Goal: Task Accomplishment & Management: Manage account settings

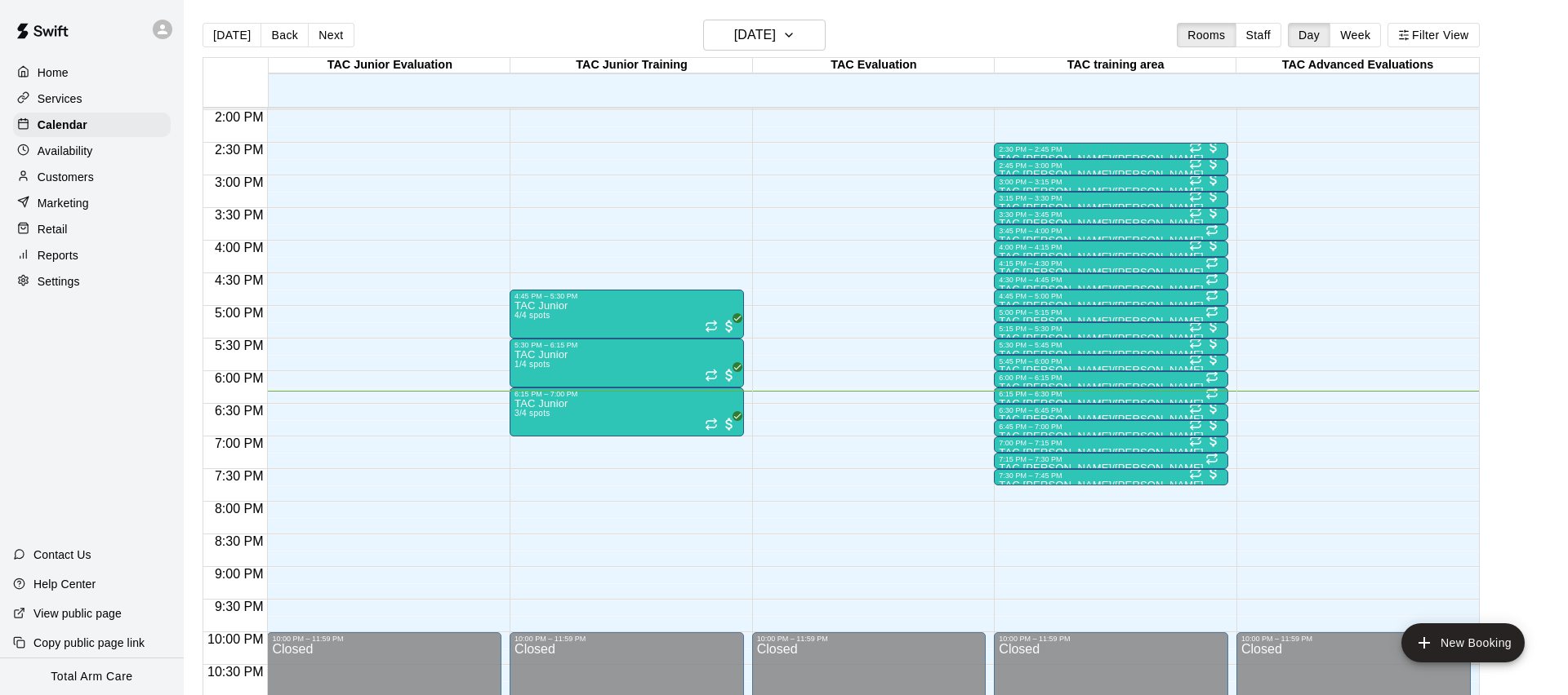
scroll to position [912, 0]
click at [736, 24] on h6 "[DATE]" at bounding box center [755, 36] width 42 height 23
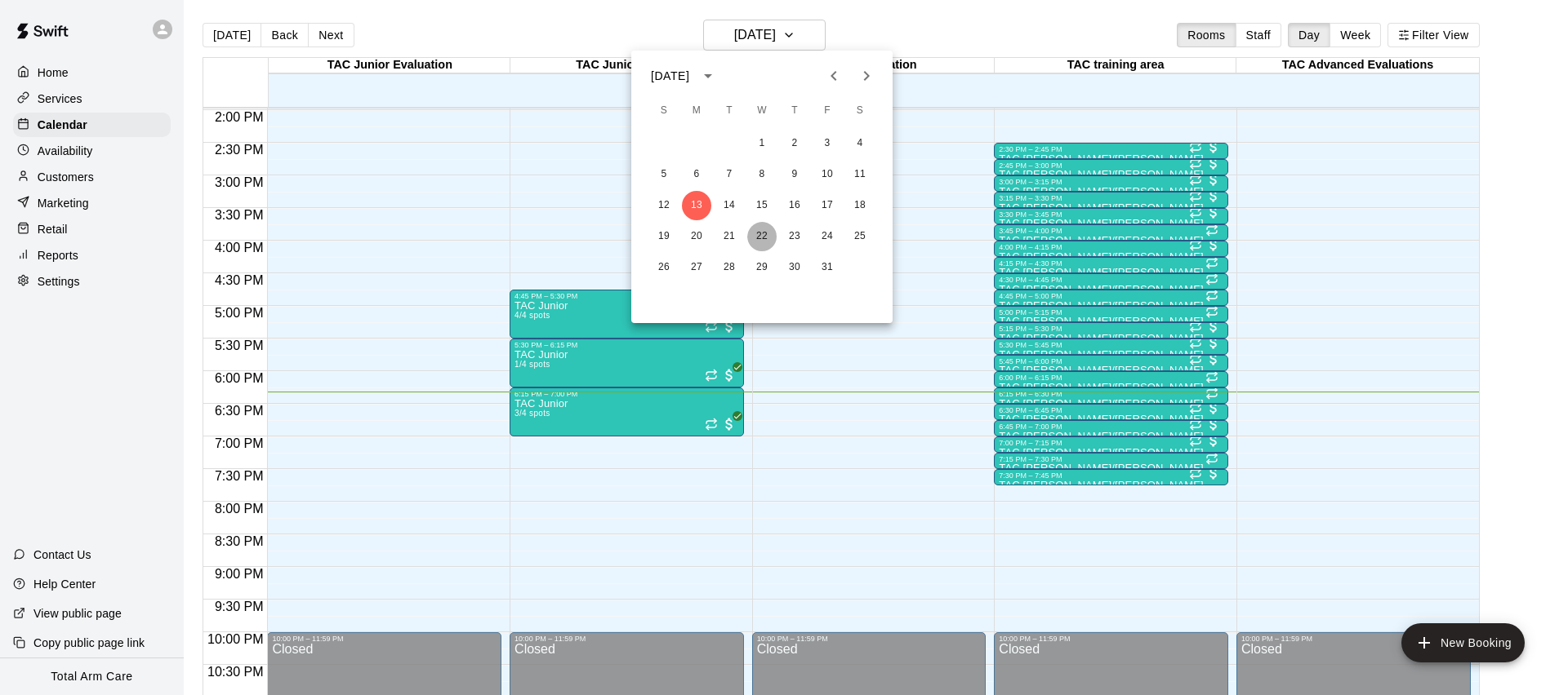
click at [764, 237] on button "22" at bounding box center [761, 236] width 29 height 29
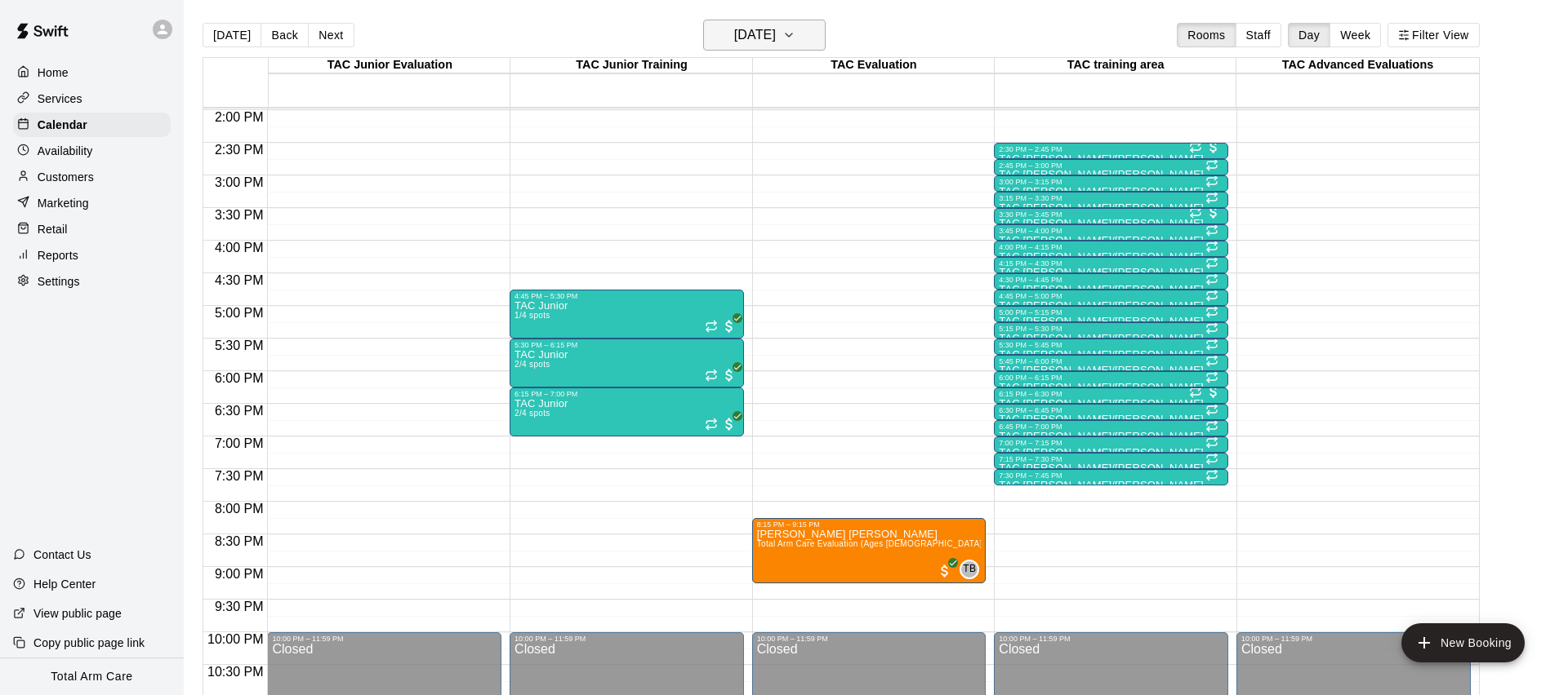
click at [735, 31] on h6 "[DATE]" at bounding box center [755, 36] width 42 height 23
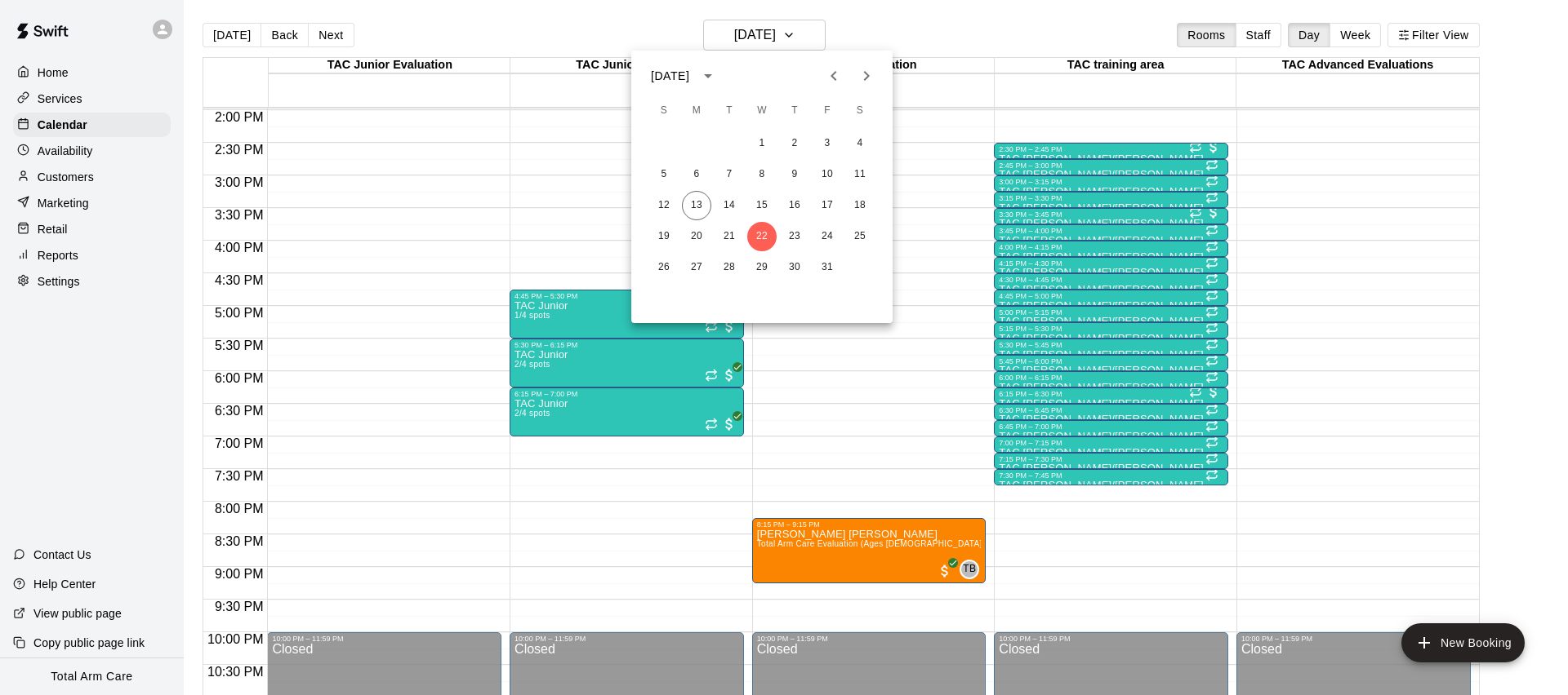
click at [689, 73] on div "[DATE]" at bounding box center [669, 76] width 38 height 17
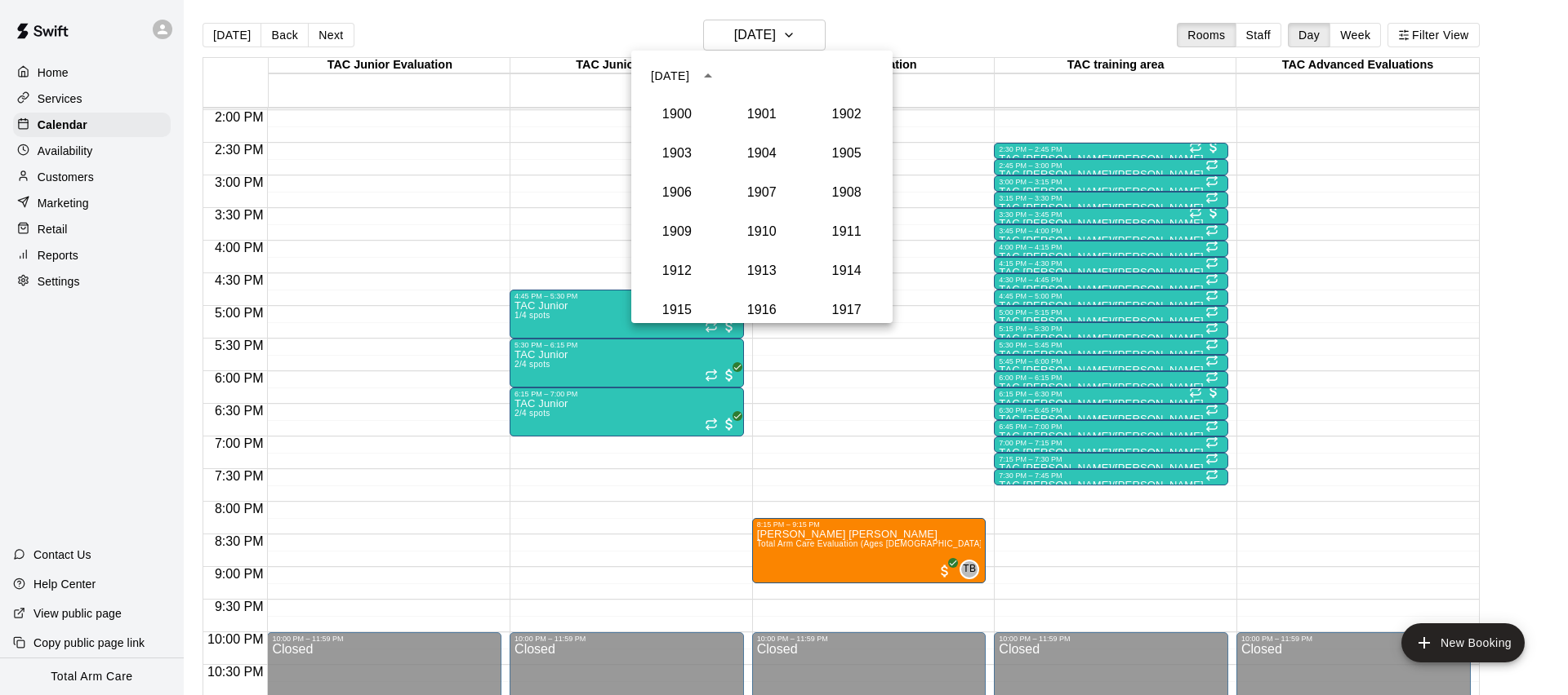
scroll to position [1512, 0]
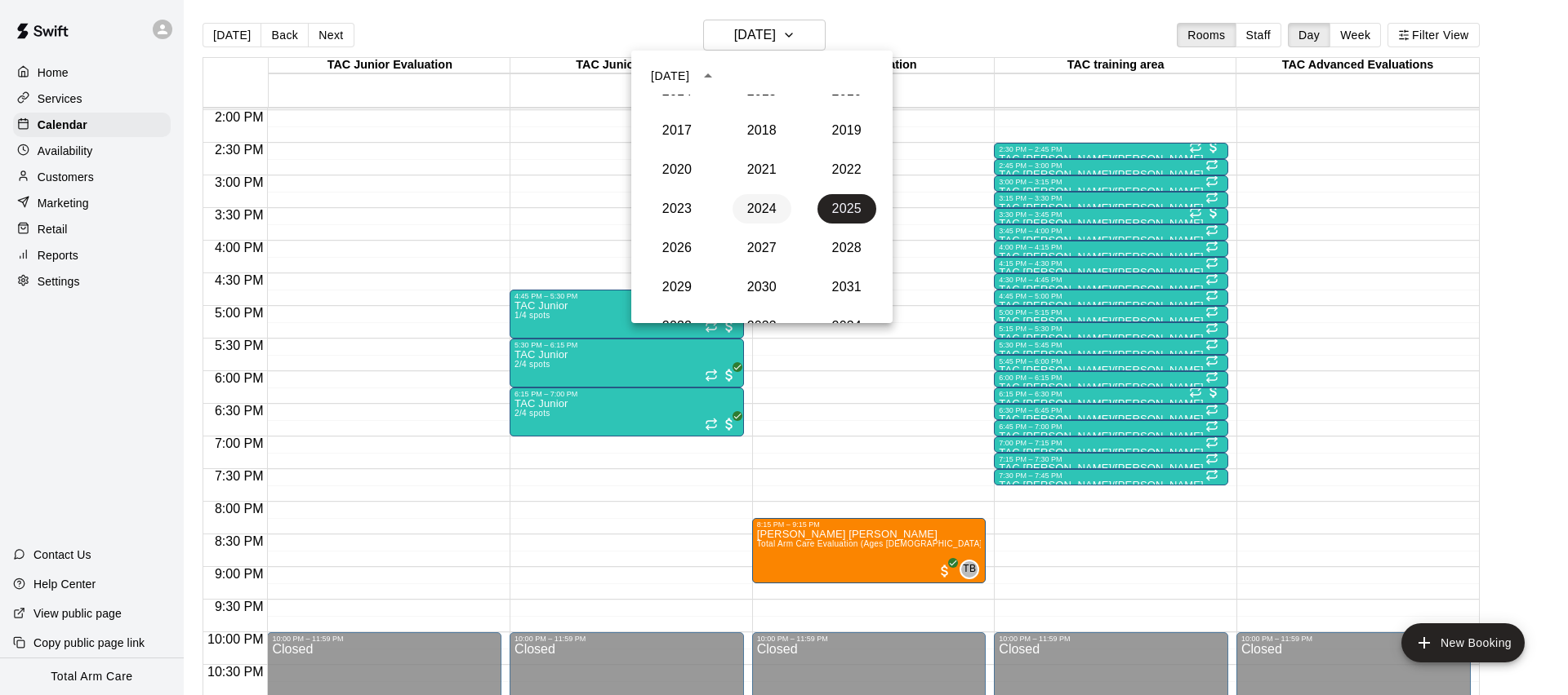
click at [759, 208] on button "2024" at bounding box center [762, 208] width 59 height 29
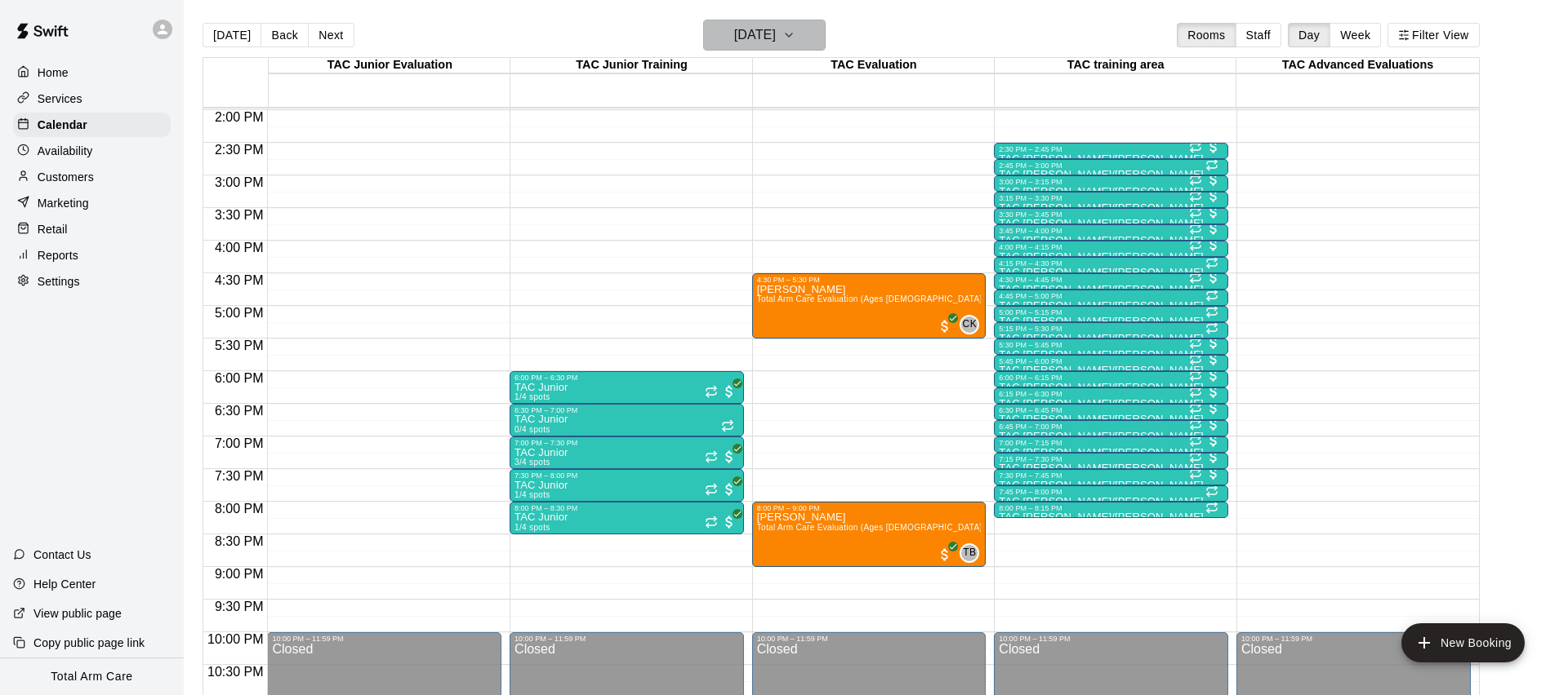
click at [735, 44] on h6 "[DATE]" at bounding box center [755, 36] width 42 height 23
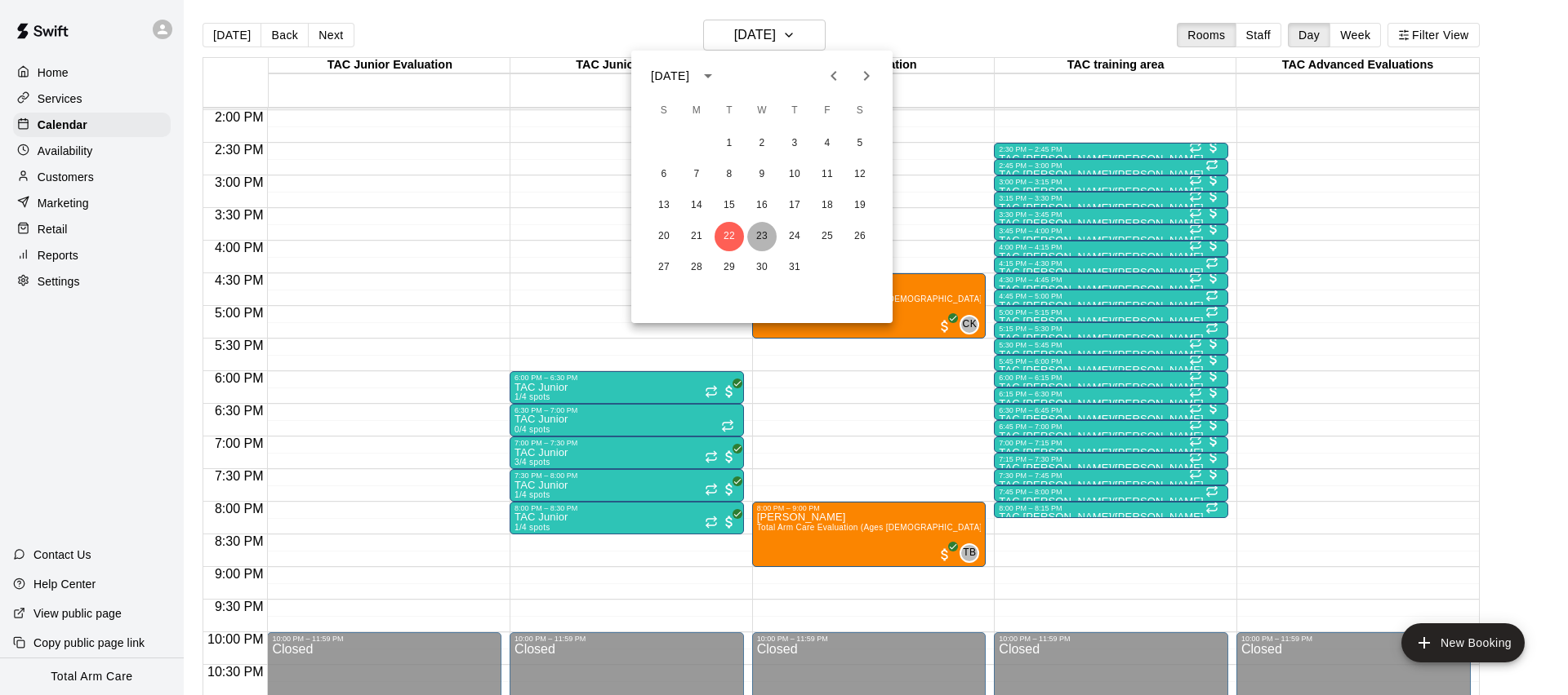
click at [764, 230] on button "23" at bounding box center [761, 236] width 29 height 29
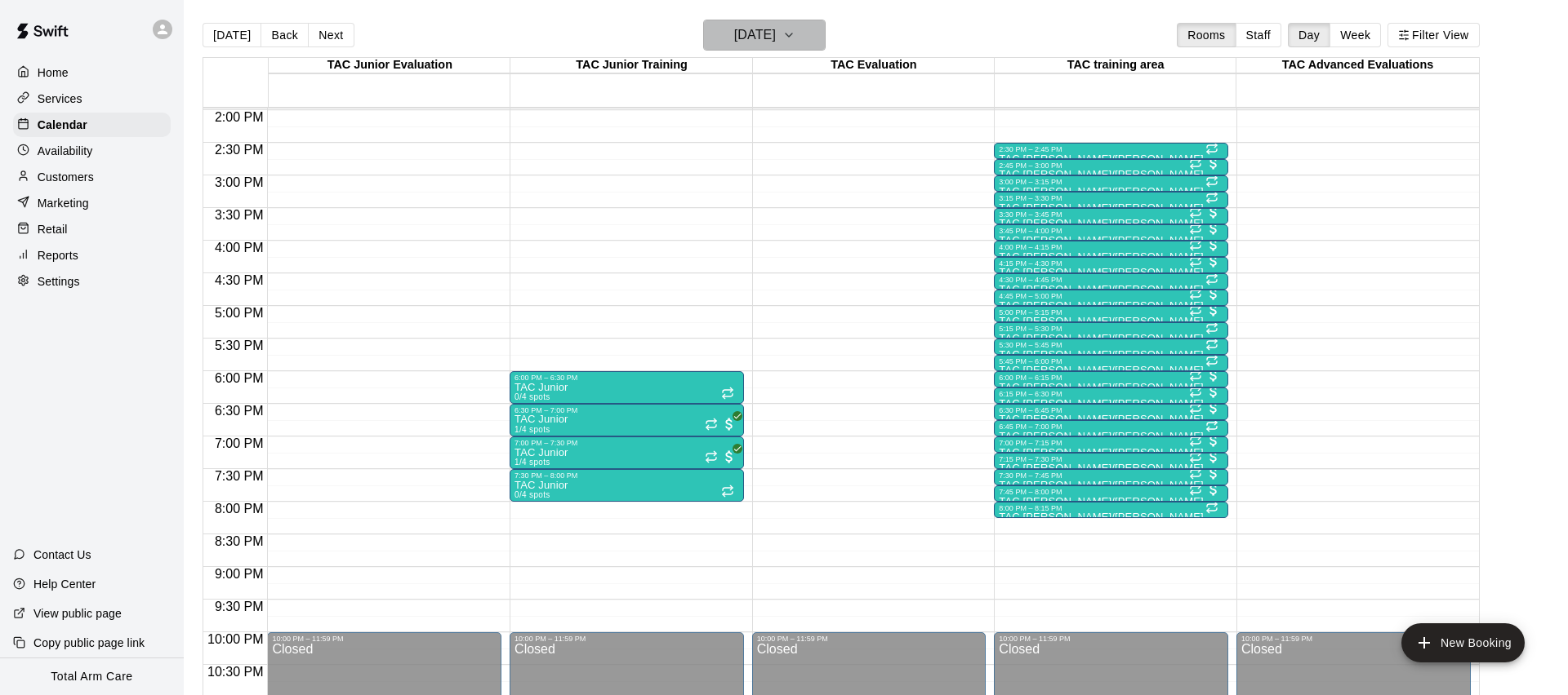
click at [774, 25] on h6 "[DATE]" at bounding box center [755, 36] width 42 height 23
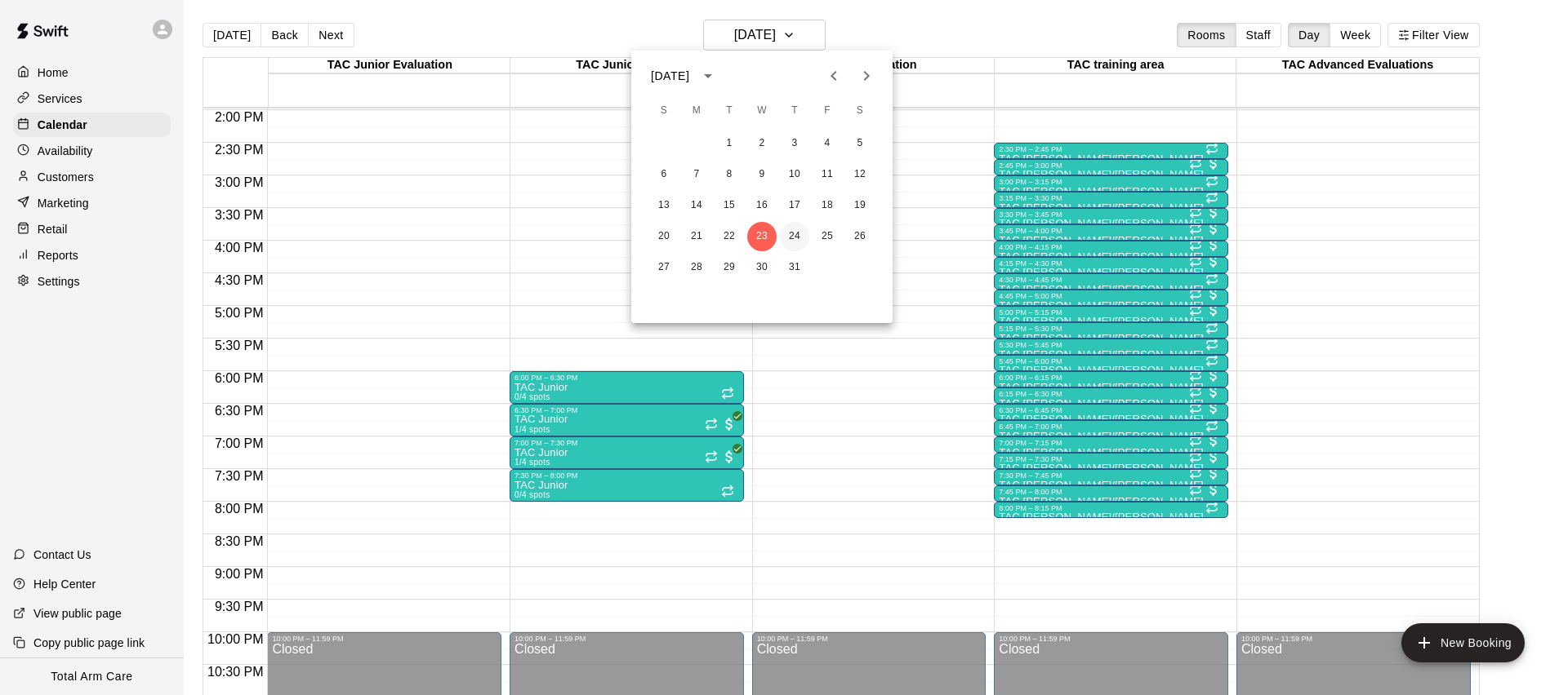
click at [796, 240] on button "24" at bounding box center [794, 236] width 29 height 29
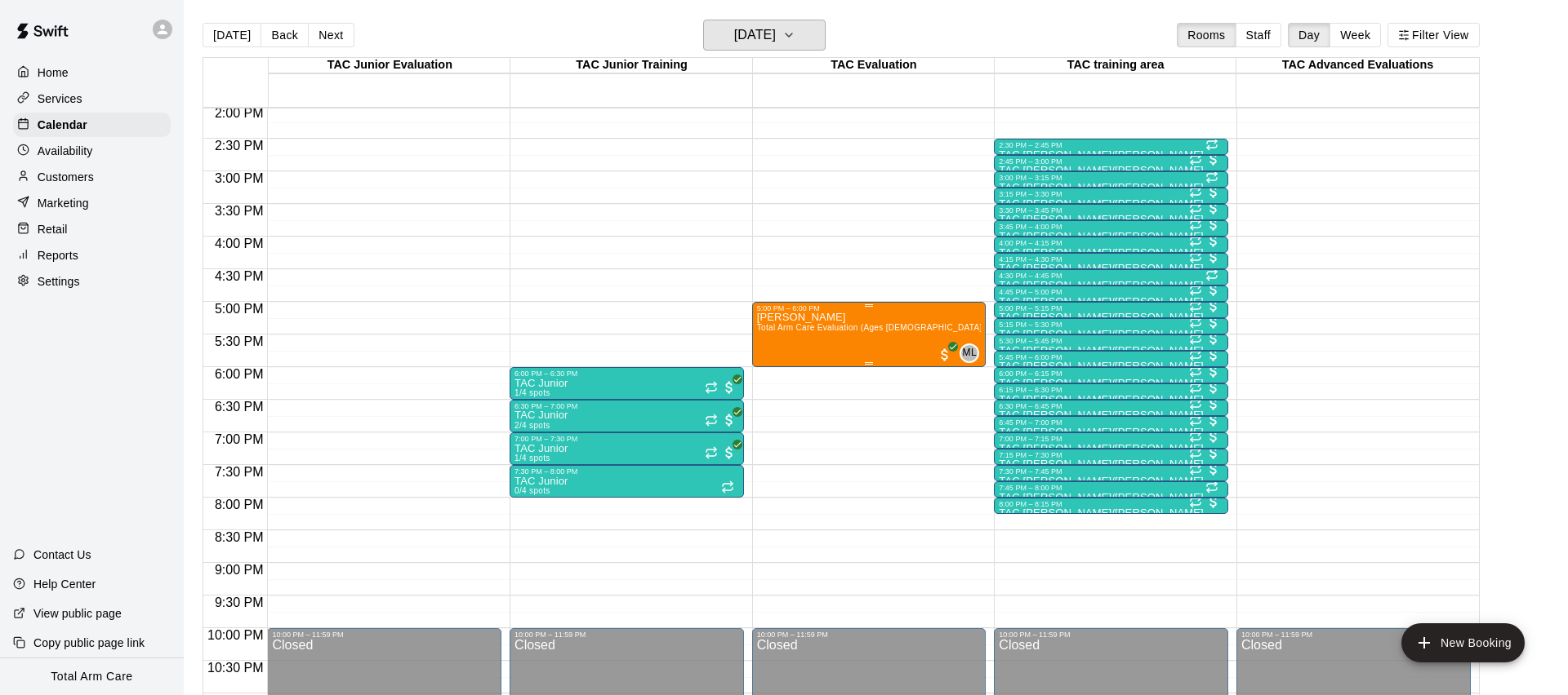
scroll to position [906, 0]
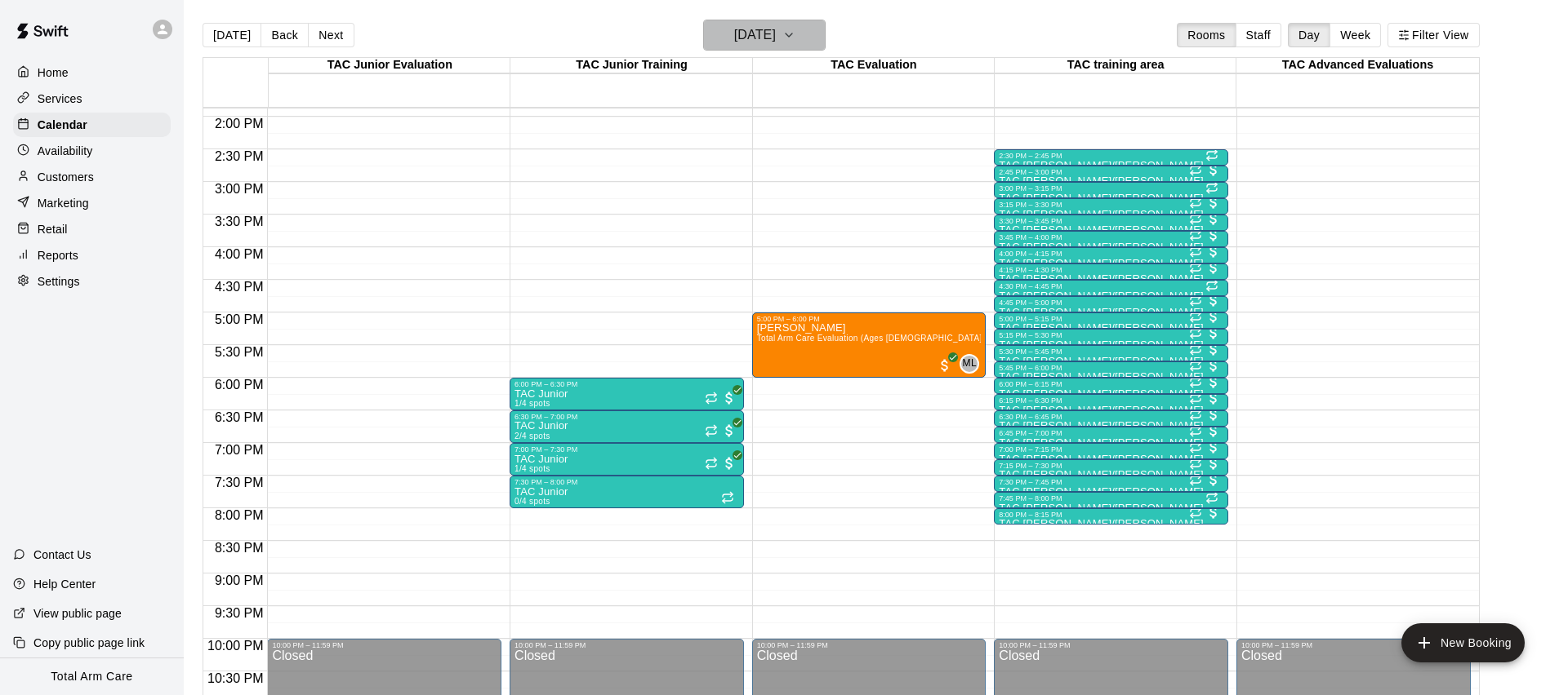
click at [772, 44] on h6 "[DATE]" at bounding box center [755, 36] width 42 height 23
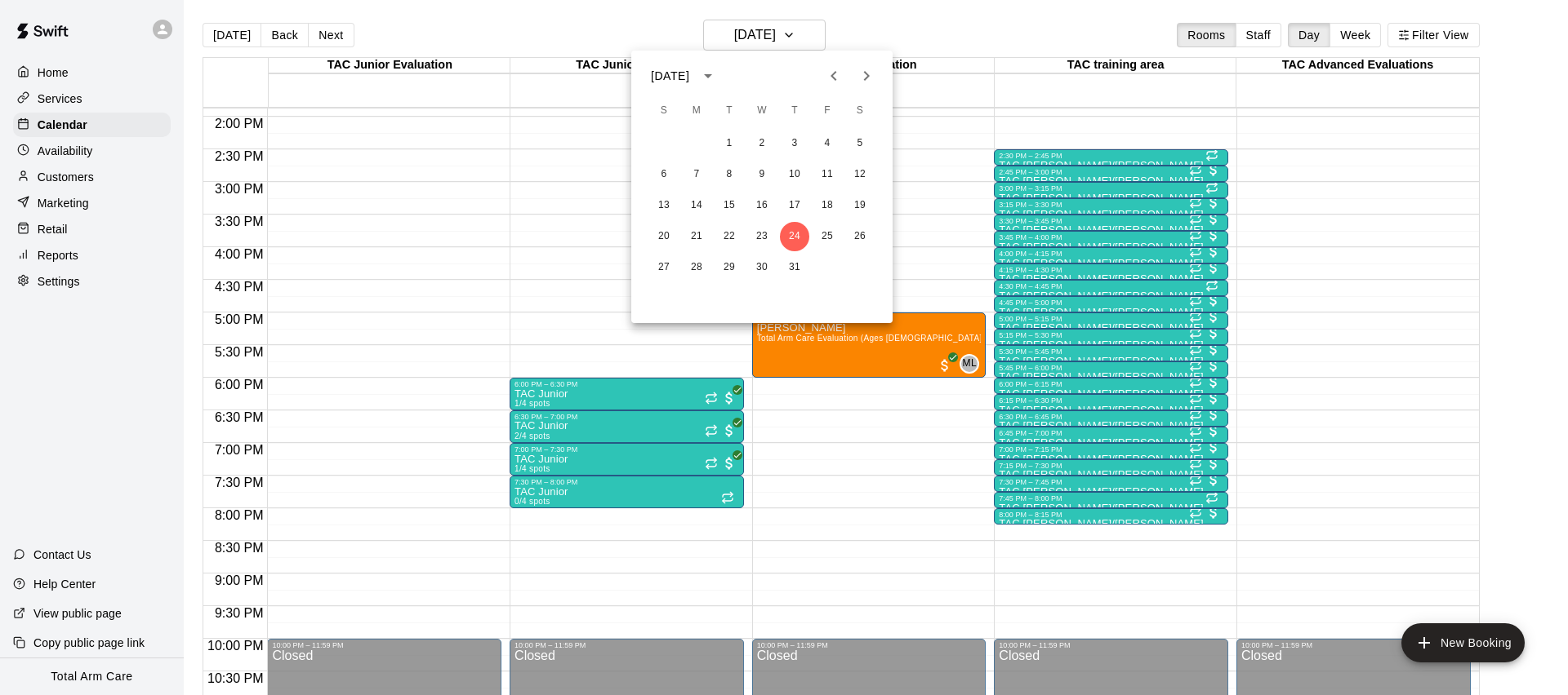
click at [861, 78] on icon "Next month" at bounding box center [866, 76] width 20 height 20
click at [796, 232] on button "21" at bounding box center [794, 236] width 29 height 29
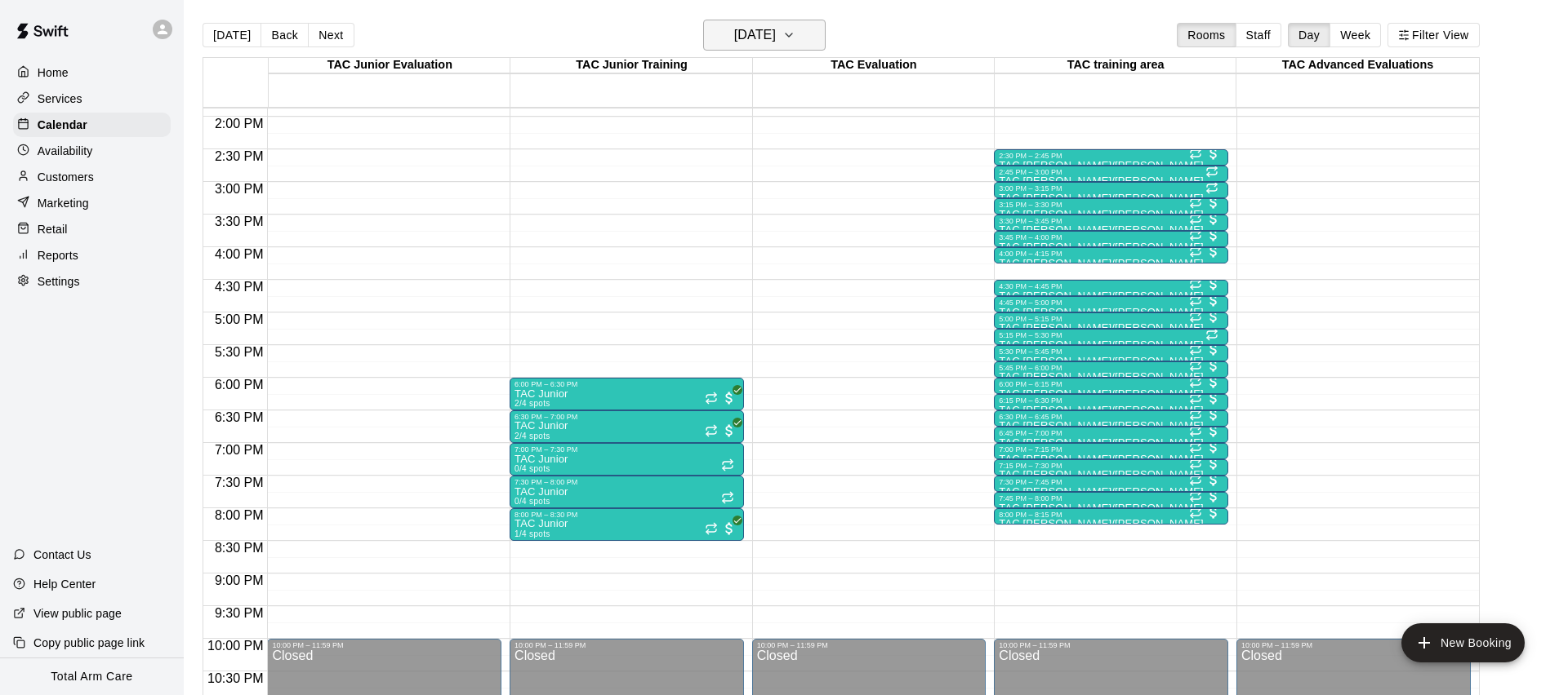
click at [745, 31] on h6 "[DATE]" at bounding box center [755, 36] width 42 height 23
click at [1129, 552] on div at bounding box center [784, 348] width 1568 height 695
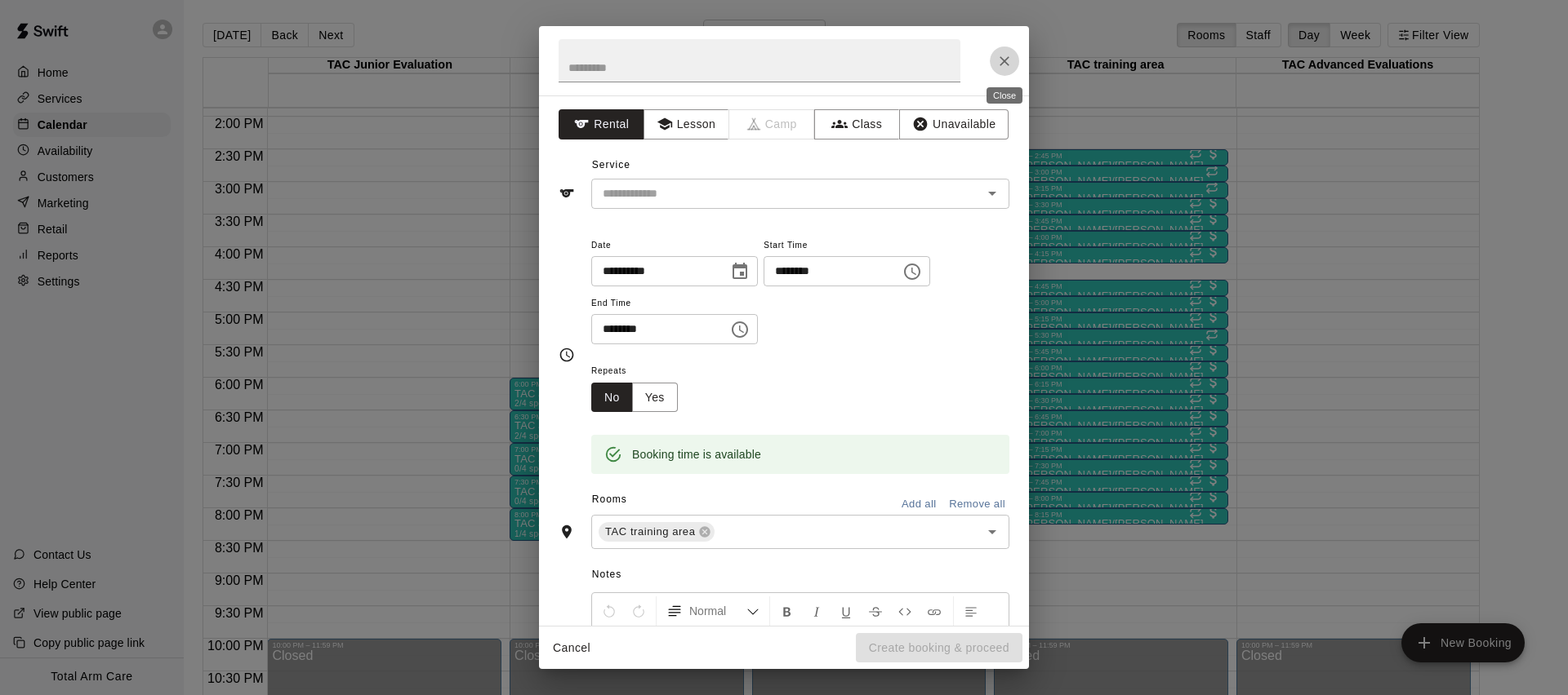
click at [1000, 54] on icon "Close" at bounding box center [1005, 61] width 16 height 16
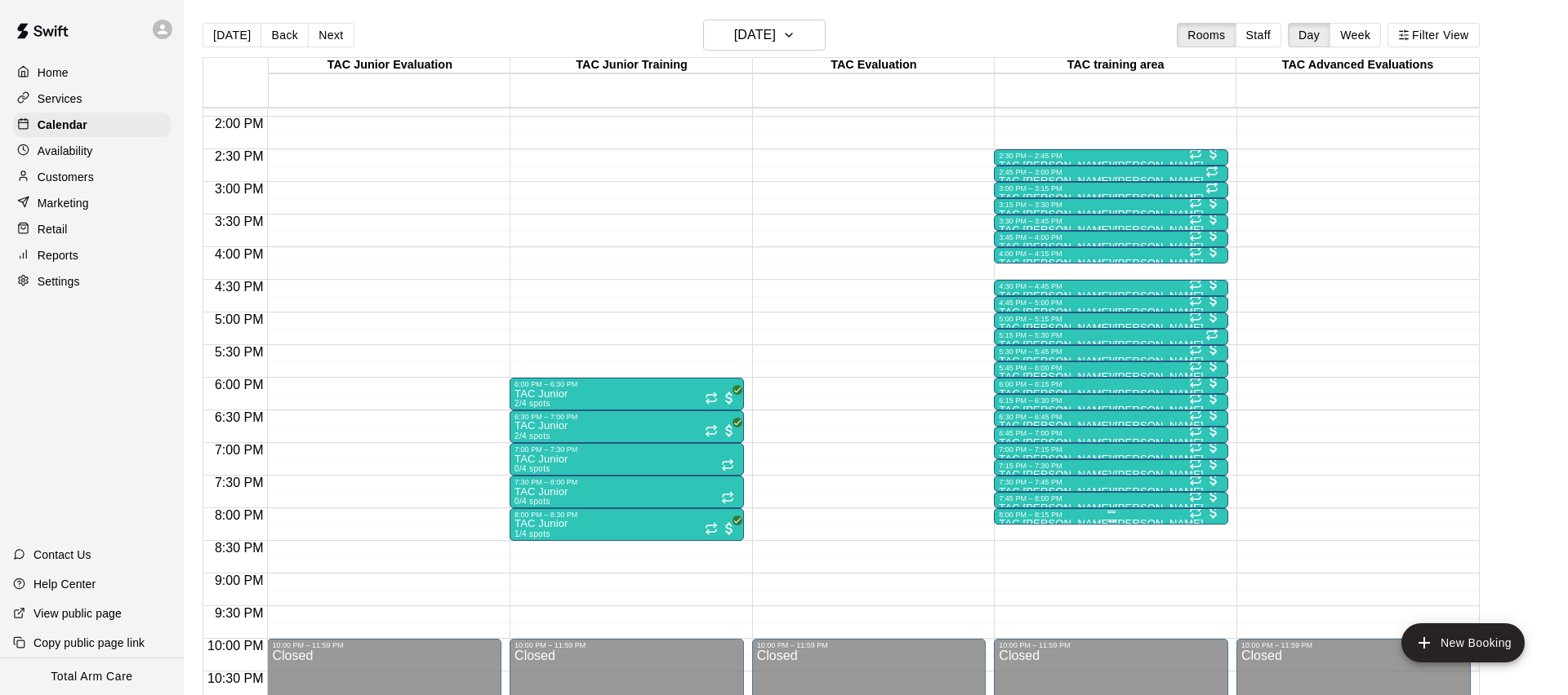
click at [1143, 516] on div "8:00 PM – 8:15 PM" at bounding box center [1111, 514] width 225 height 8
click at [1016, 568] on img "edit" at bounding box center [1015, 566] width 19 height 19
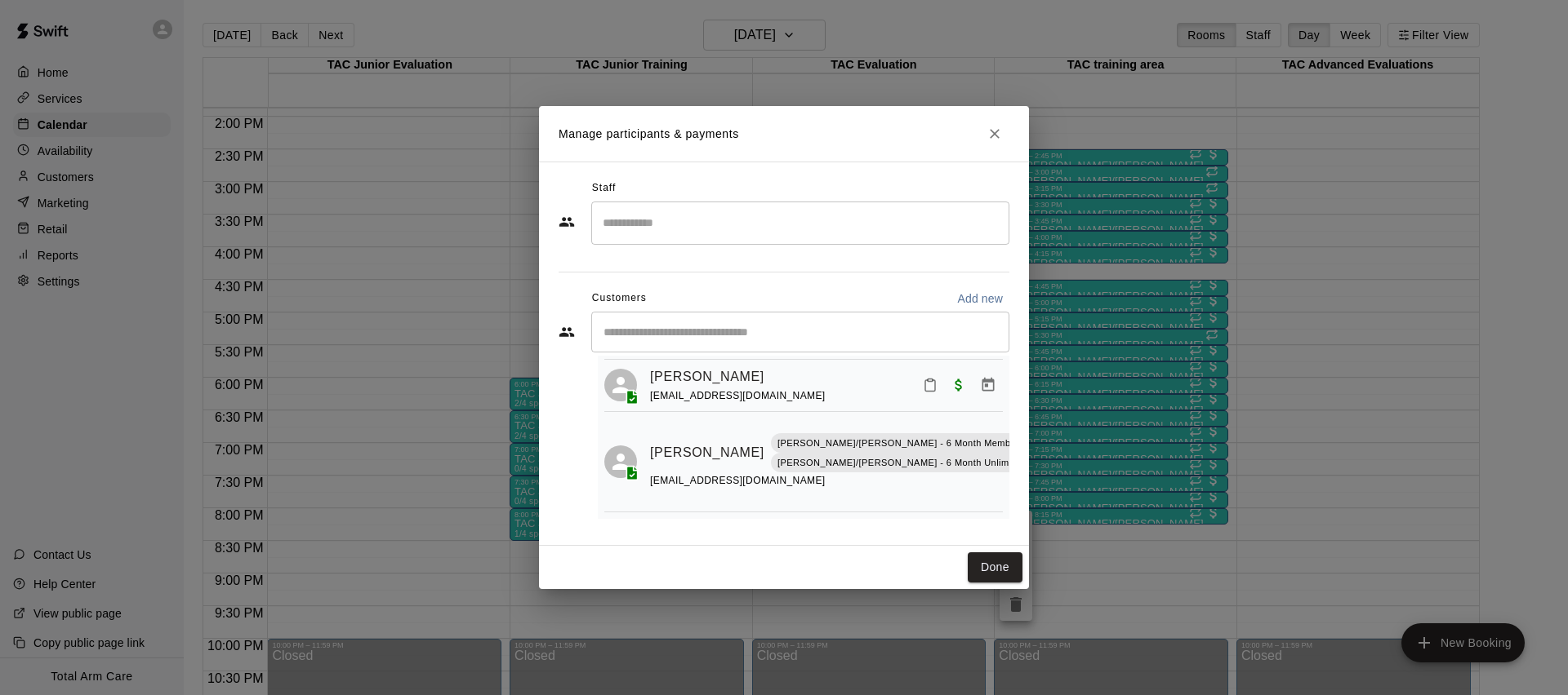
scroll to position [136, 0]
click at [994, 126] on icon "Close" at bounding box center [995, 134] width 16 height 16
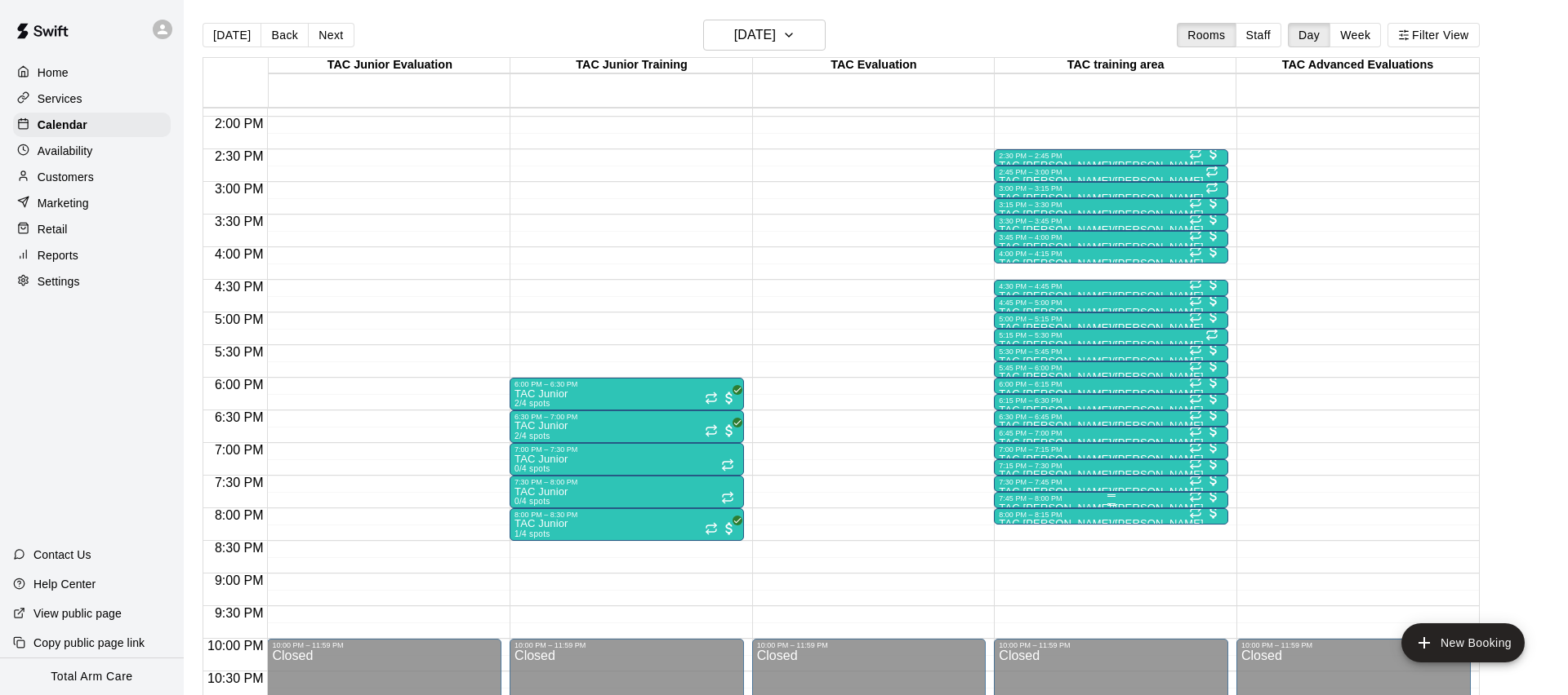
click at [1022, 501] on div "7:45 PM – 8:00 PM" at bounding box center [1111, 498] width 225 height 8
click at [1013, 548] on img "edit" at bounding box center [1015, 549] width 19 height 19
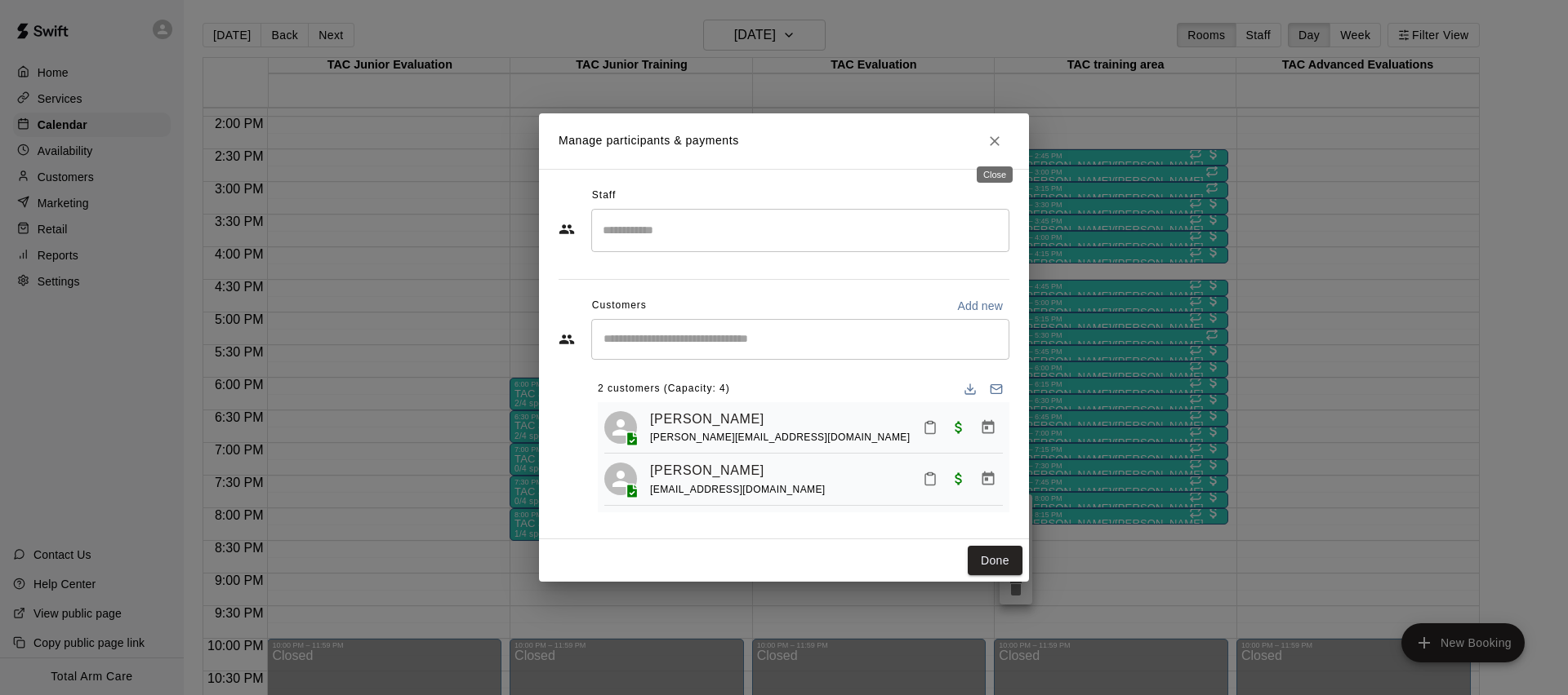
drag, startPoint x: 988, startPoint y: 146, endPoint x: 978, endPoint y: 144, distance: 10.2
click at [987, 146] on icon "Close" at bounding box center [995, 141] width 16 height 16
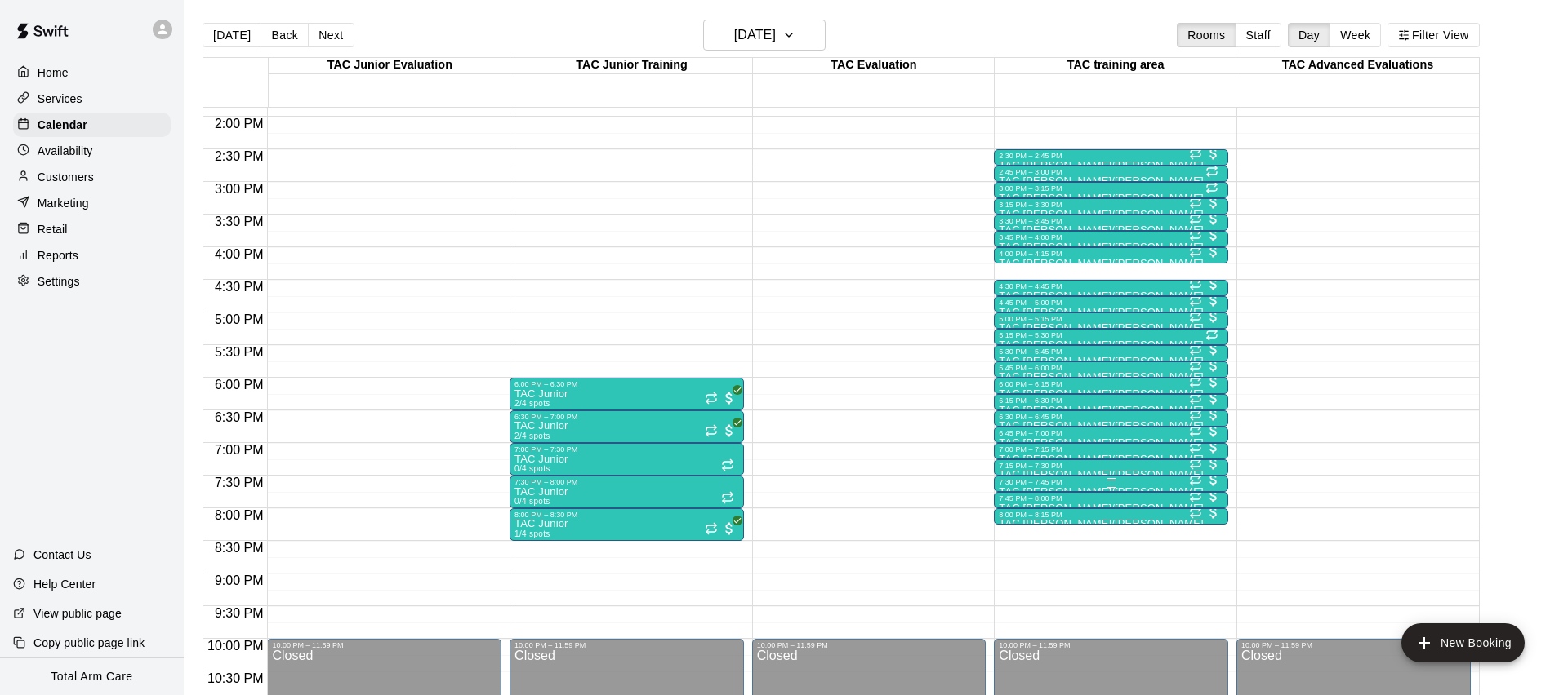
click at [1048, 484] on div "7:30 PM – 7:45 PM" at bounding box center [1111, 482] width 225 height 8
click at [1008, 541] on img "edit" at bounding box center [1015, 533] width 19 height 19
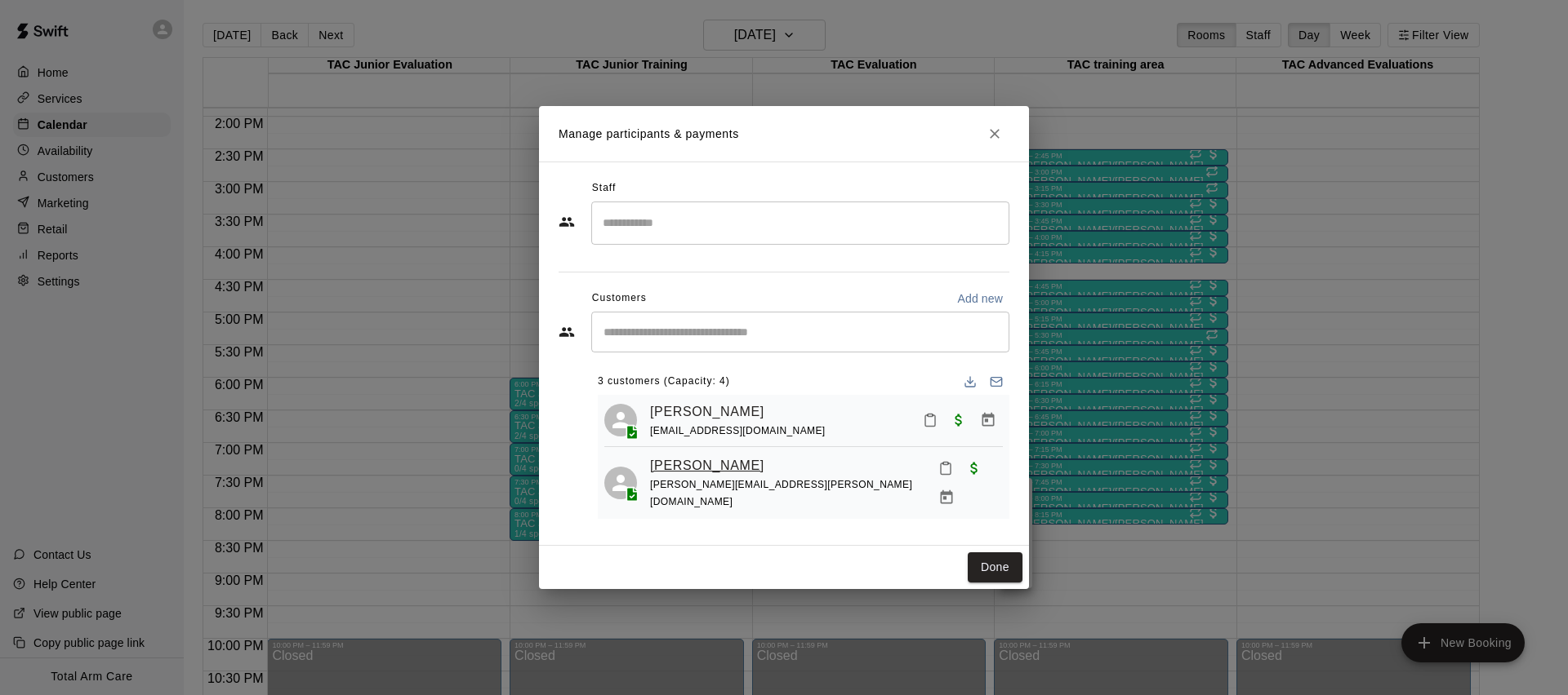
scroll to position [41, 0]
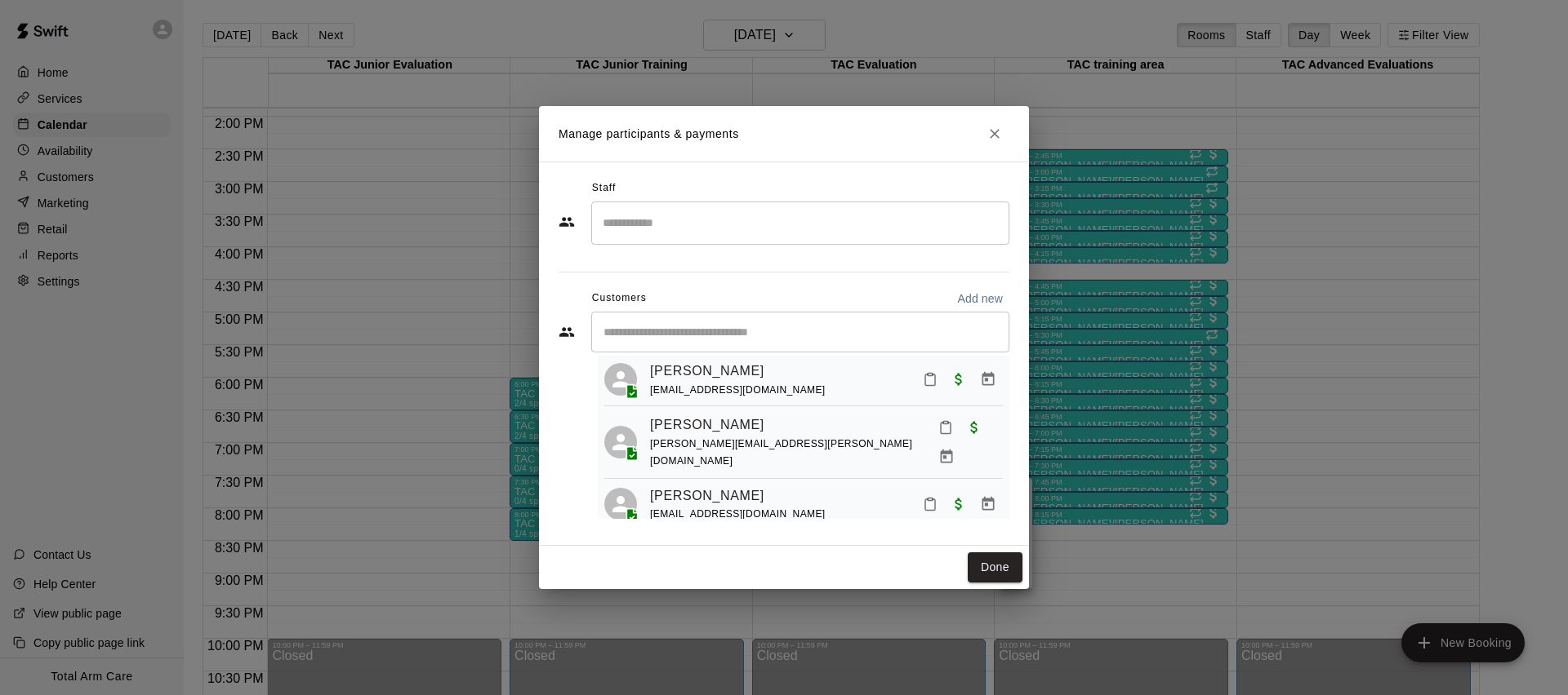
click at [997, 135] on icon "Close" at bounding box center [995, 134] width 16 height 16
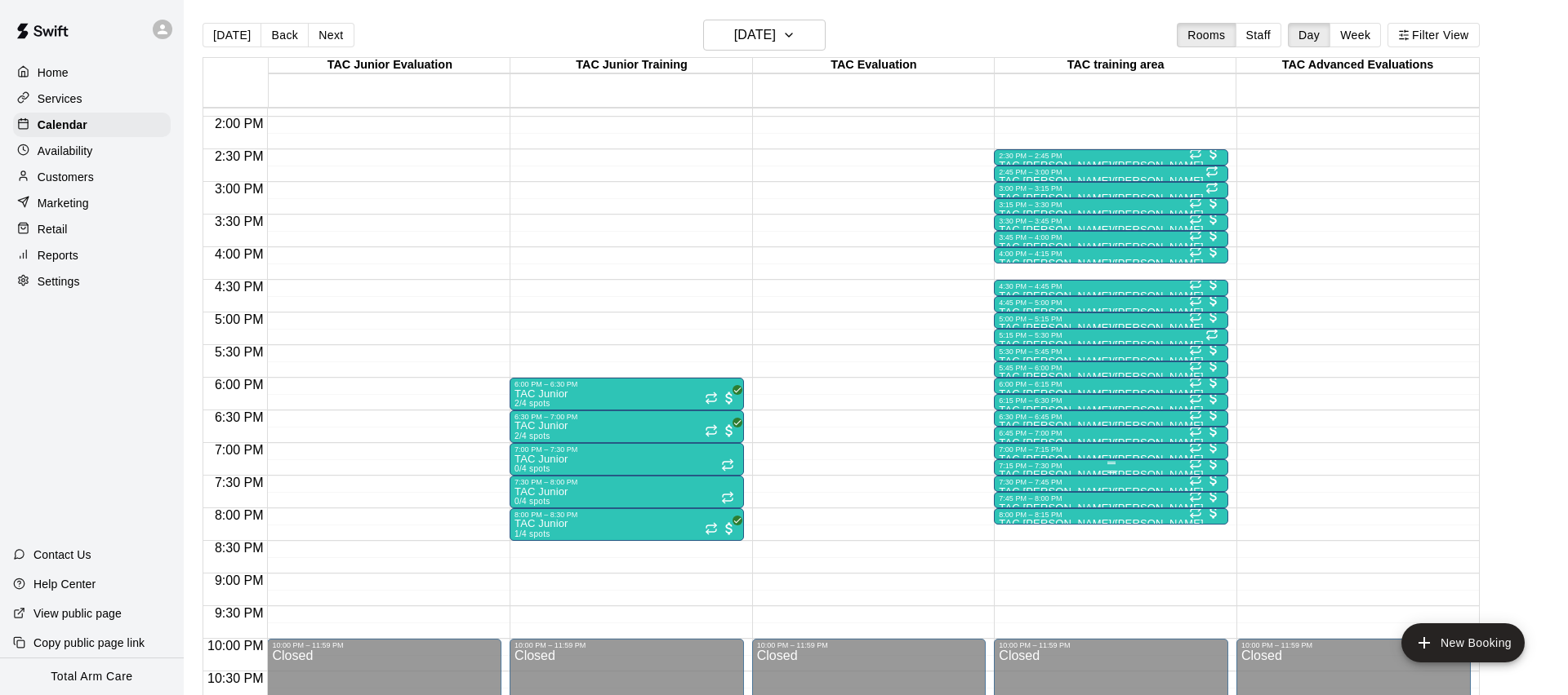
click at [1041, 465] on div "7:15 PM – 7:30 PM" at bounding box center [1111, 465] width 225 height 8
click at [1012, 514] on img "edit" at bounding box center [1015, 517] width 19 height 19
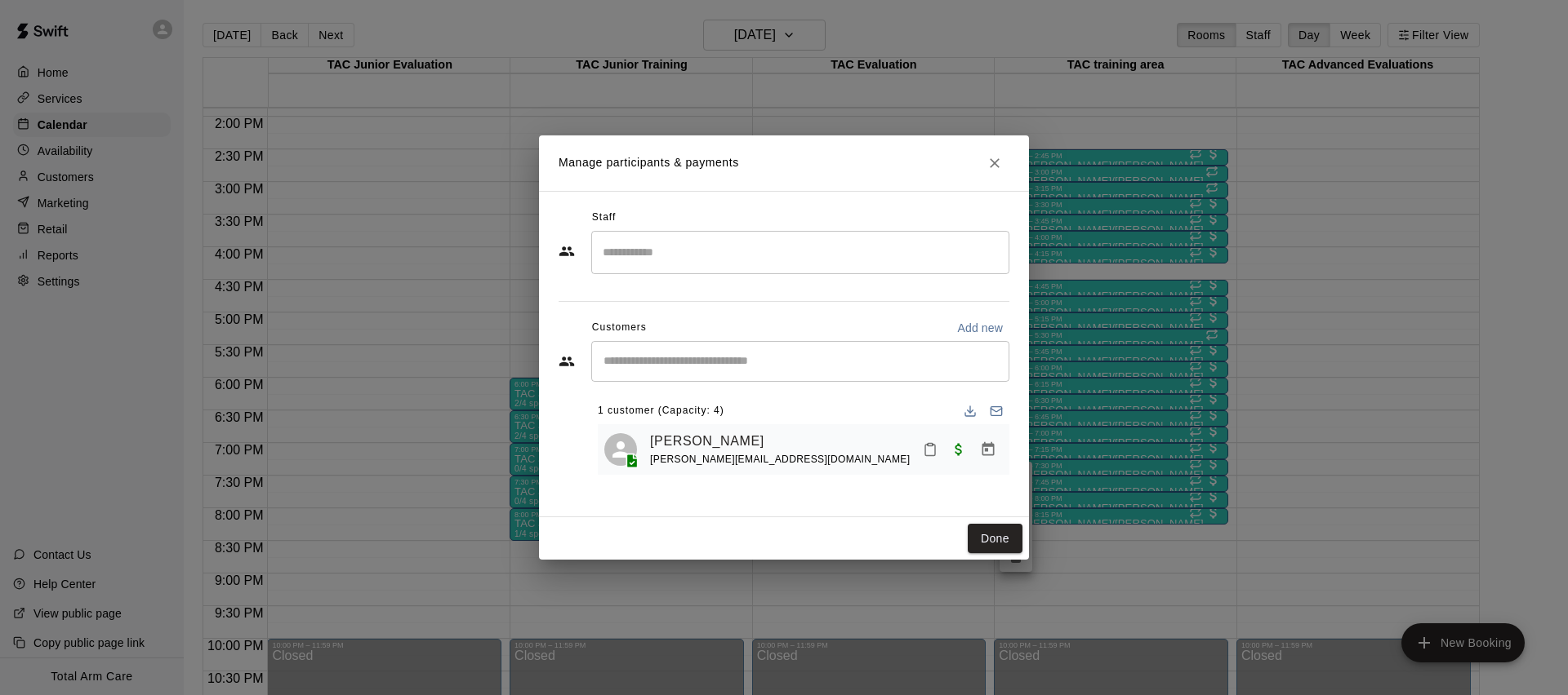
click at [991, 165] on icon "Close" at bounding box center [995, 163] width 16 height 16
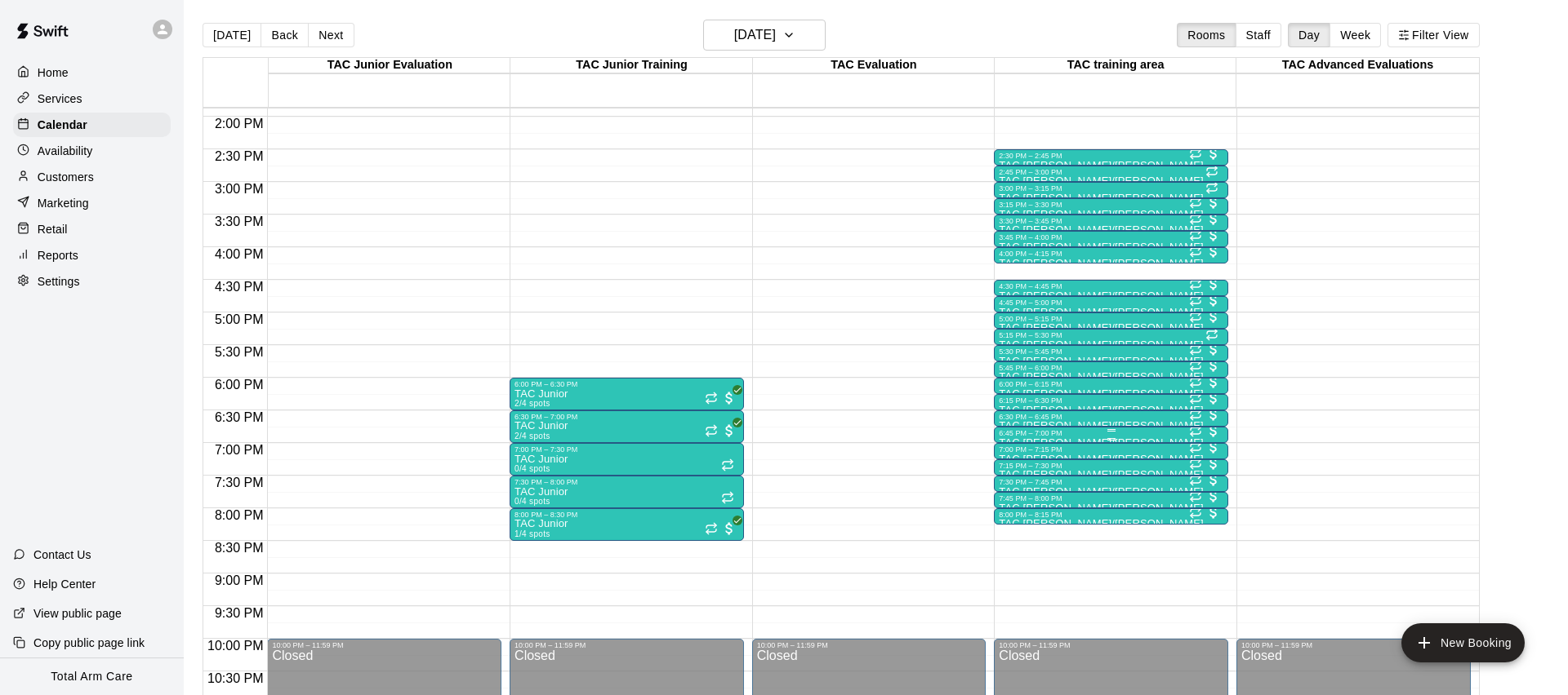
click at [1030, 430] on div at bounding box center [1111, 430] width 225 height 3
click at [1022, 491] on img "edit" at bounding box center [1015, 484] width 19 height 19
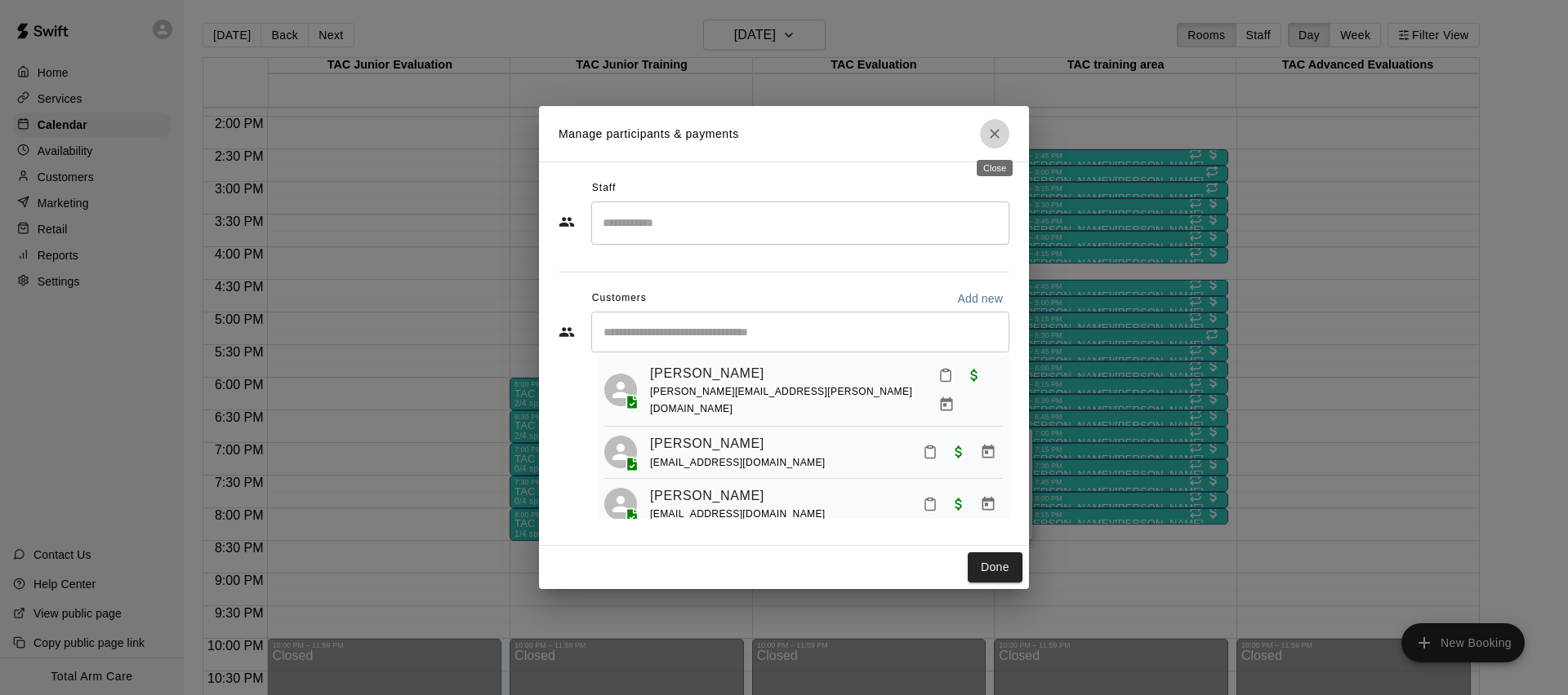
click at [993, 132] on icon "Close" at bounding box center [994, 134] width 10 height 10
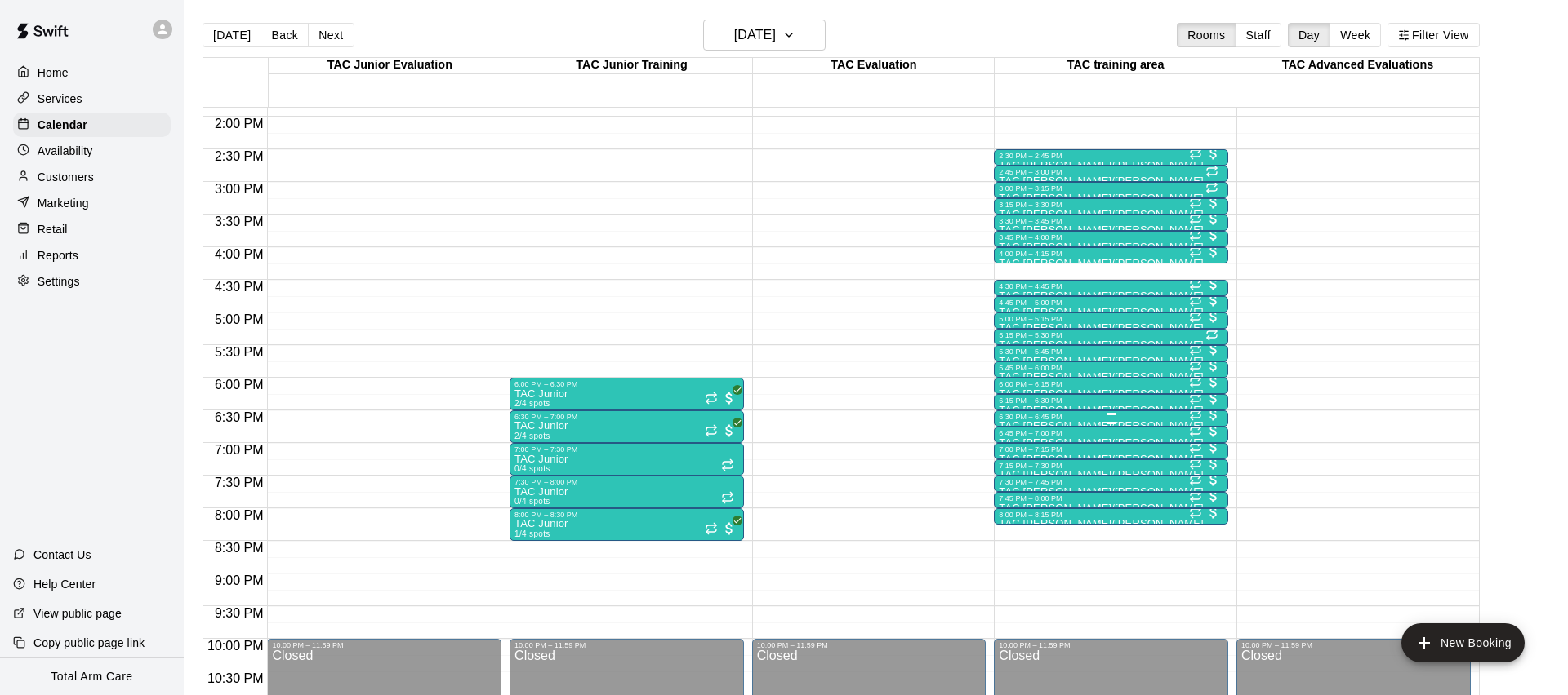
click at [1050, 420] on div "6:30 PM – 6:45 PM" at bounding box center [1111, 417] width 225 height 8
click at [1019, 470] on img "edit" at bounding box center [1015, 468] width 19 height 19
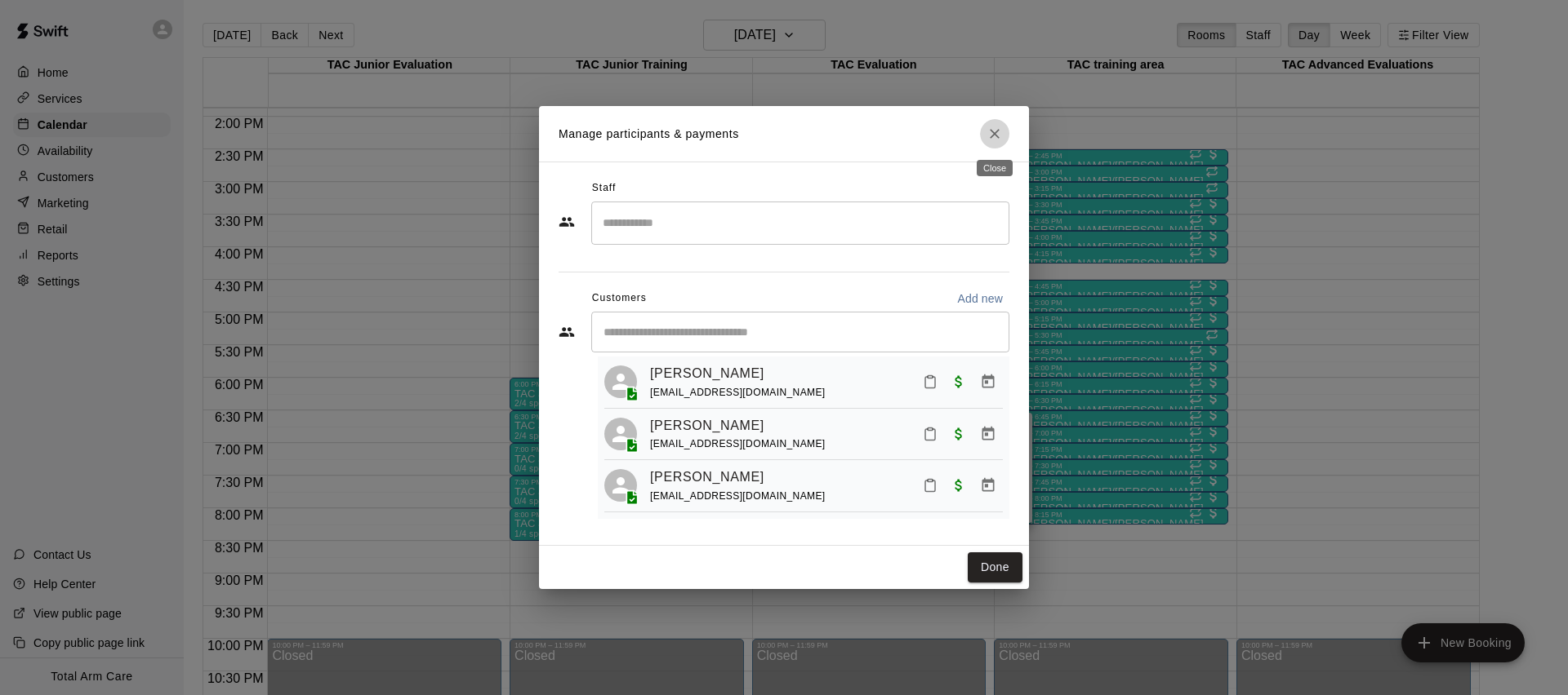
click at [988, 133] on icon "Close" at bounding box center [995, 134] width 16 height 16
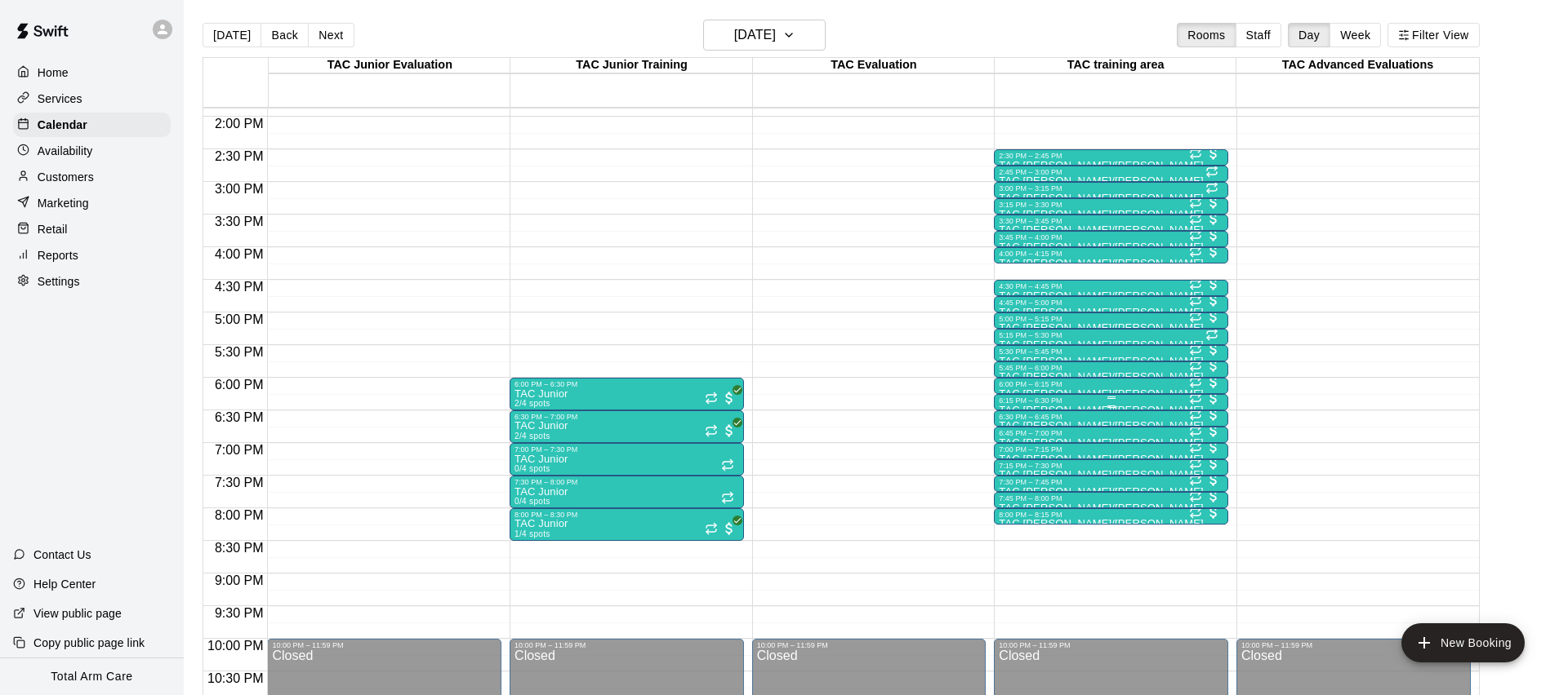
click at [1064, 404] on div "6:15 PM – 6:30 PM" at bounding box center [1111, 400] width 225 height 8
click at [1017, 453] on img "edit" at bounding box center [1015, 452] width 19 height 19
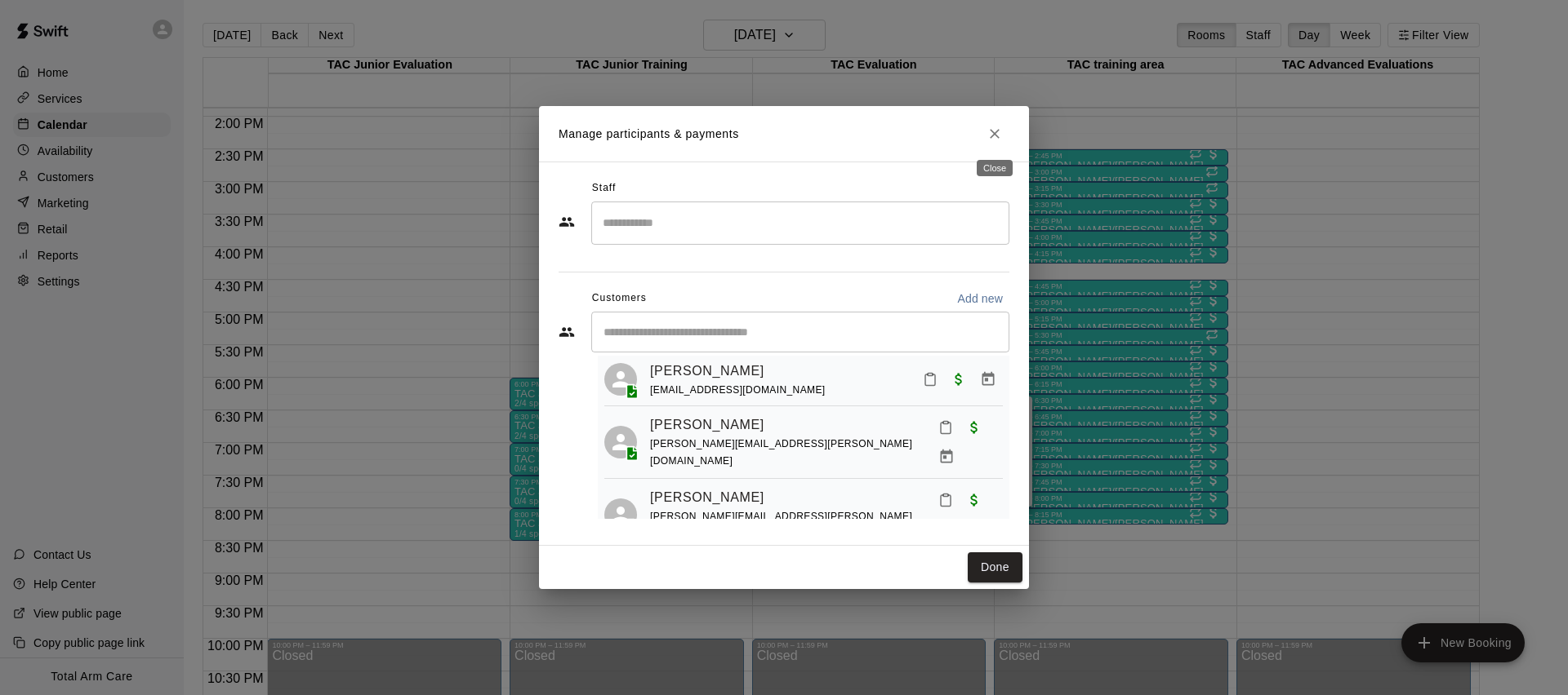
click at [995, 127] on icon "Close" at bounding box center [995, 134] width 16 height 16
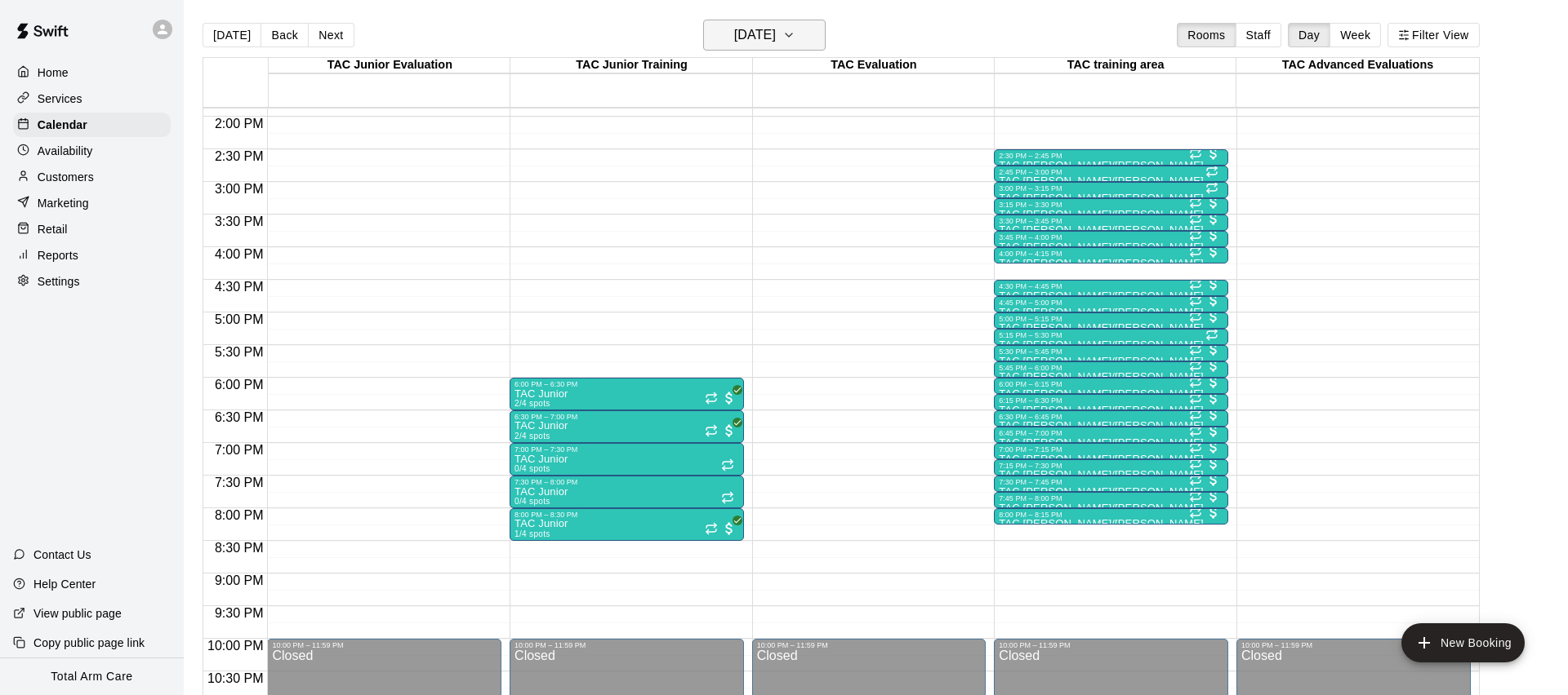
click at [776, 30] on h6 "[DATE]" at bounding box center [755, 36] width 42 height 23
click at [759, 230] on button "20" at bounding box center [761, 236] width 29 height 29
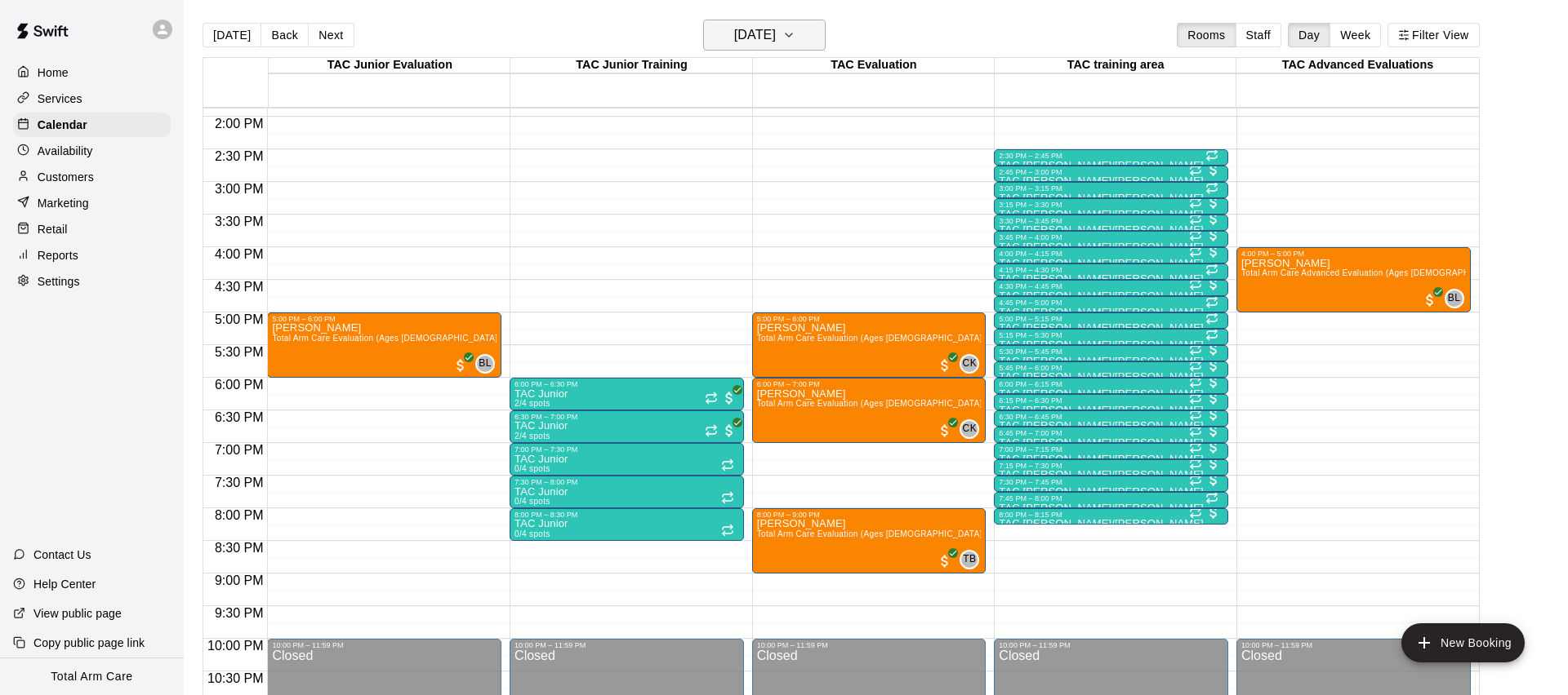
click at [735, 34] on h6 "[DATE]" at bounding box center [755, 36] width 42 height 23
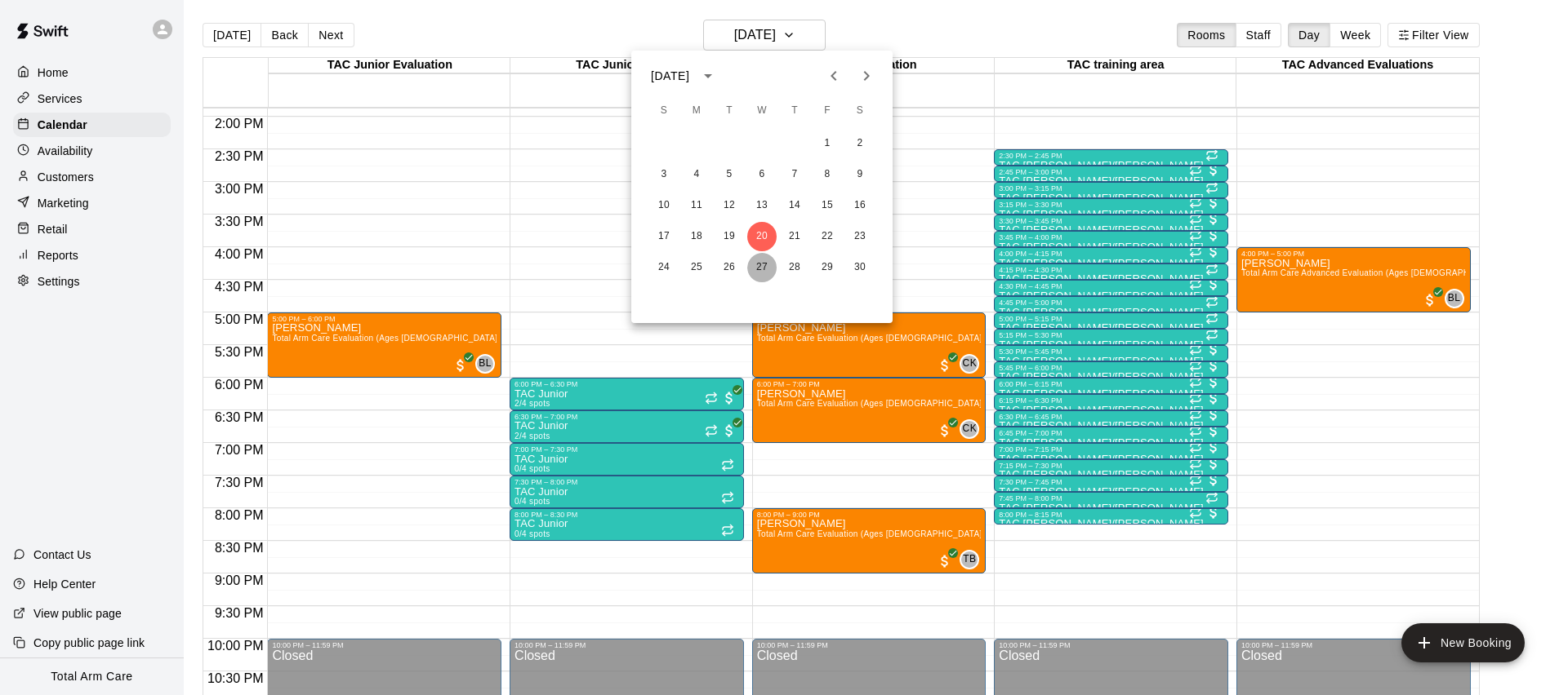
click at [758, 261] on button "27" at bounding box center [761, 267] width 29 height 29
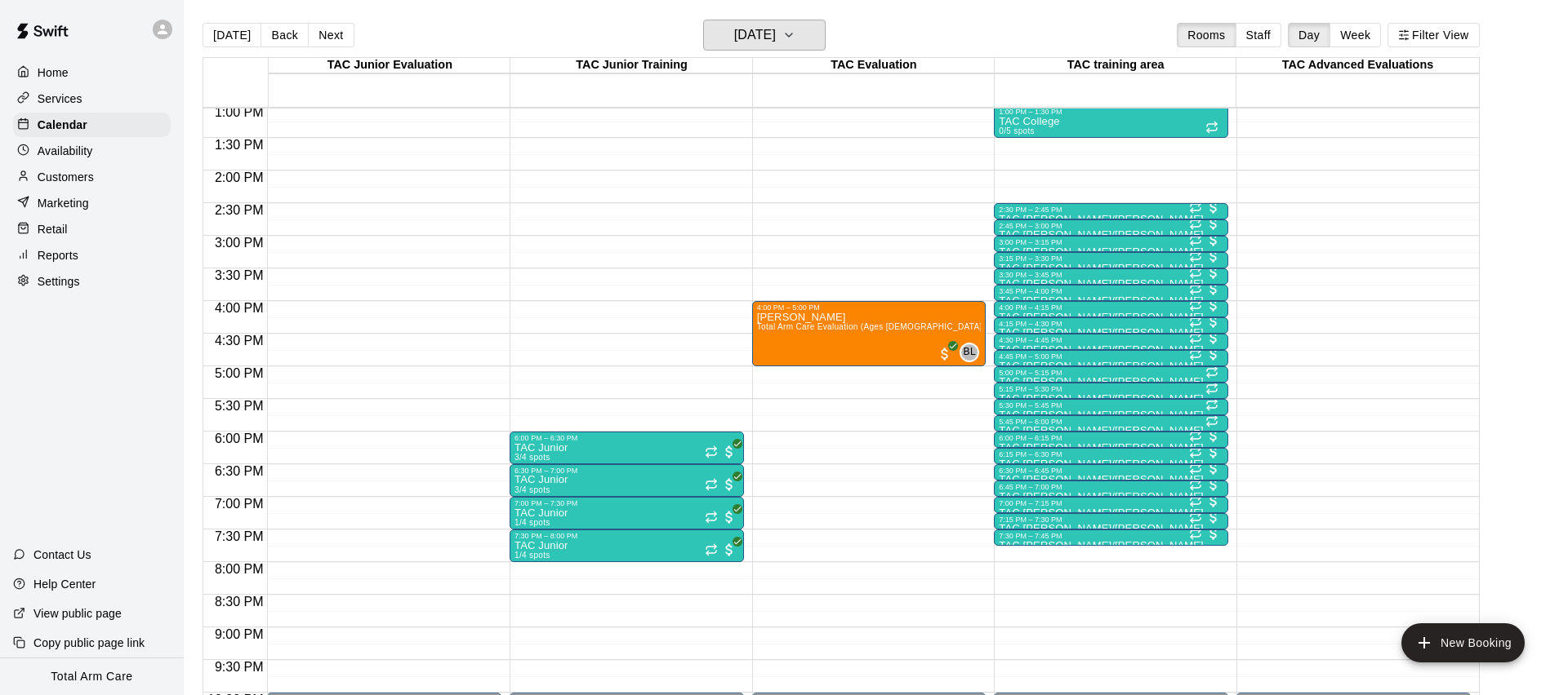
scroll to position [851, 0]
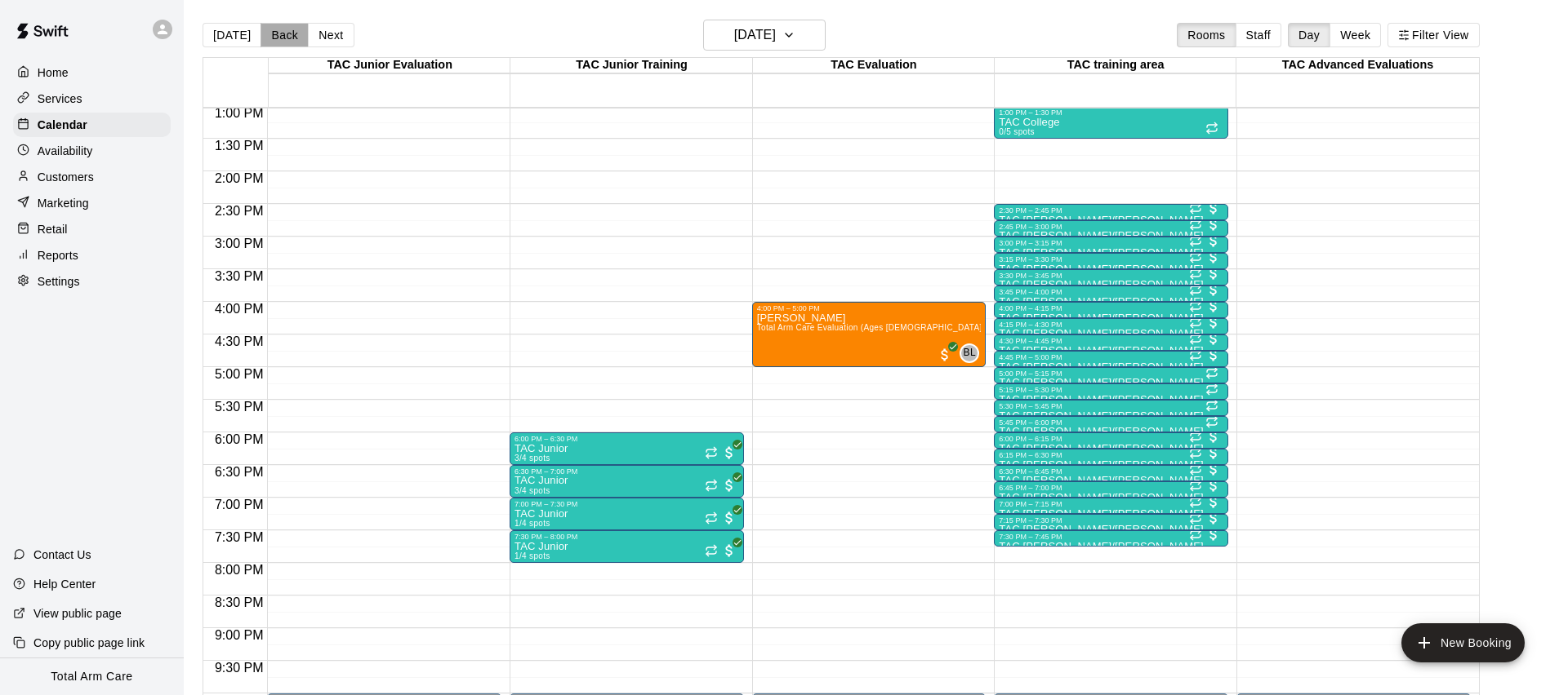
click at [271, 35] on button "Back" at bounding box center [284, 35] width 48 height 24
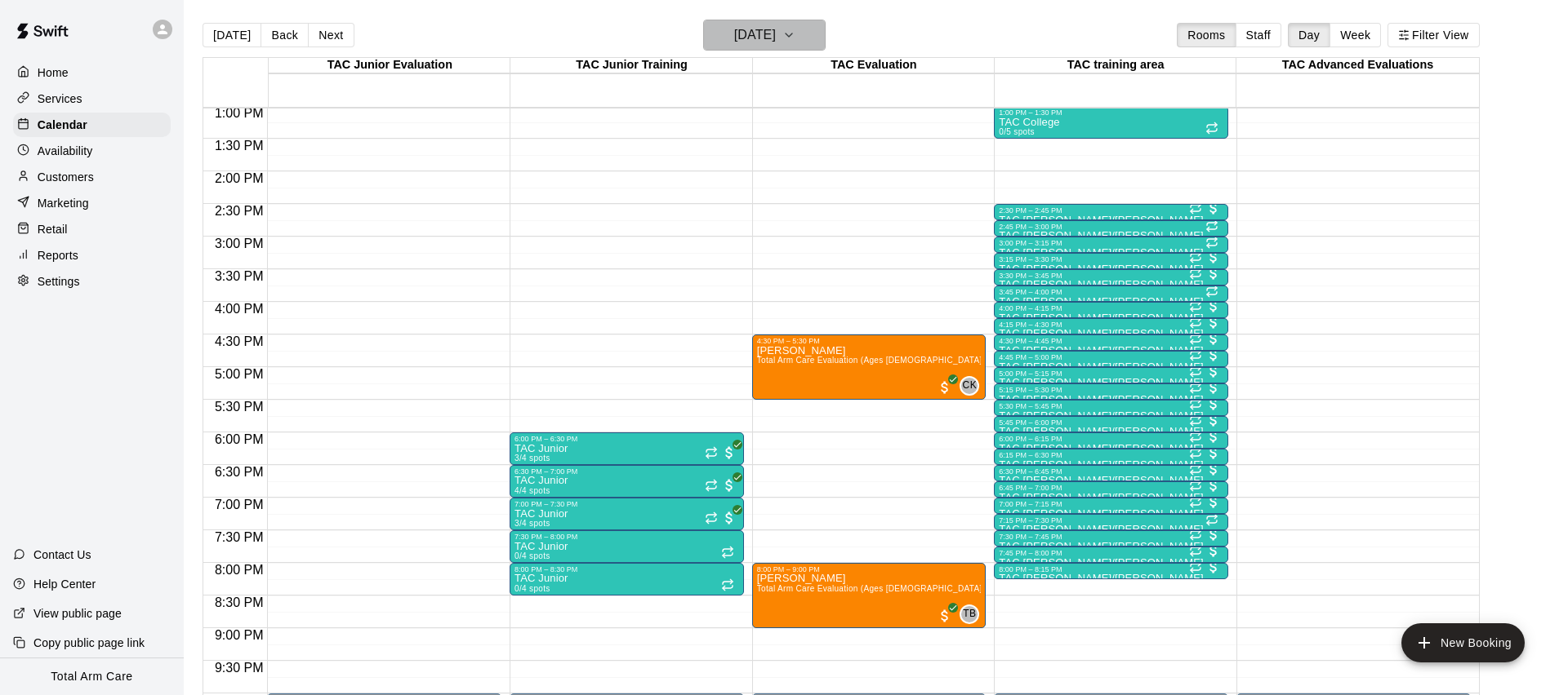
click at [744, 31] on h6 "[DATE]" at bounding box center [755, 36] width 42 height 23
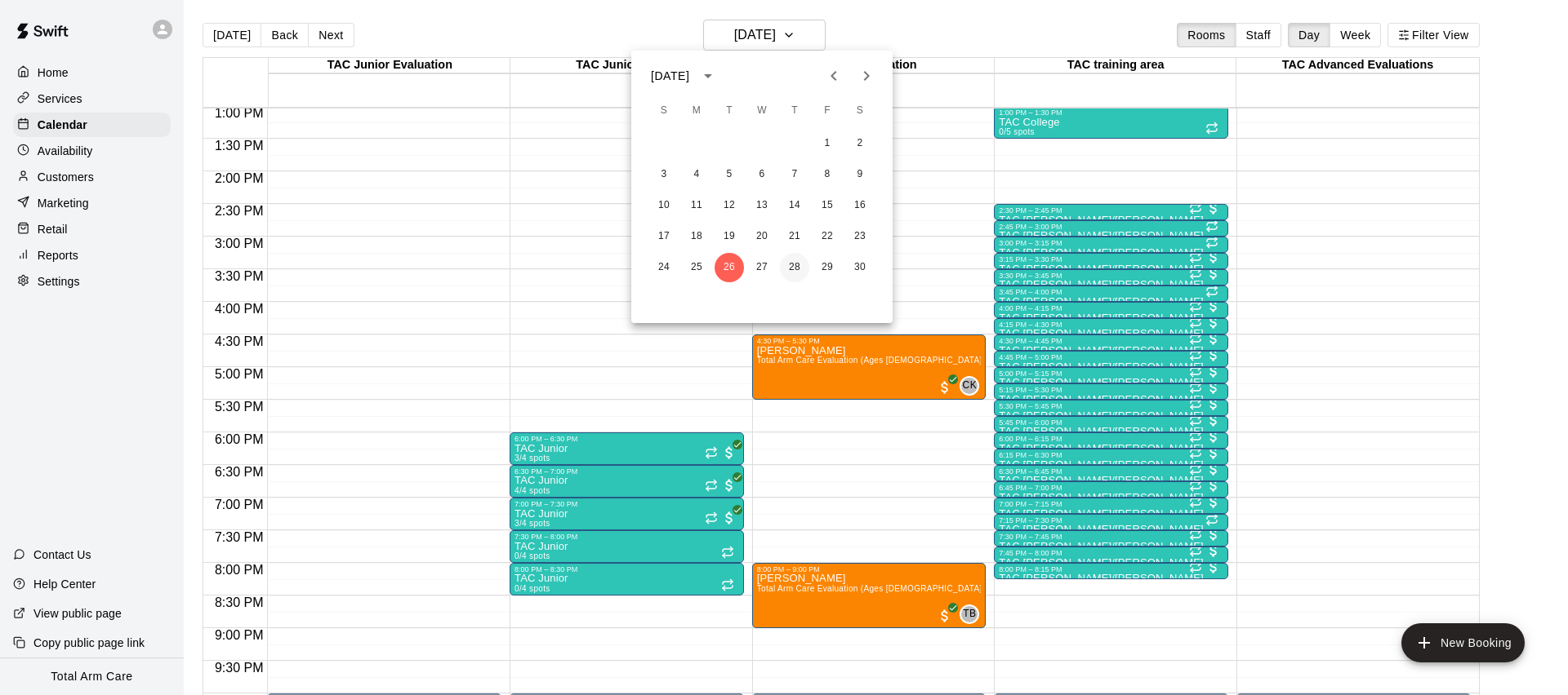
click at [795, 265] on button "28" at bounding box center [794, 267] width 29 height 29
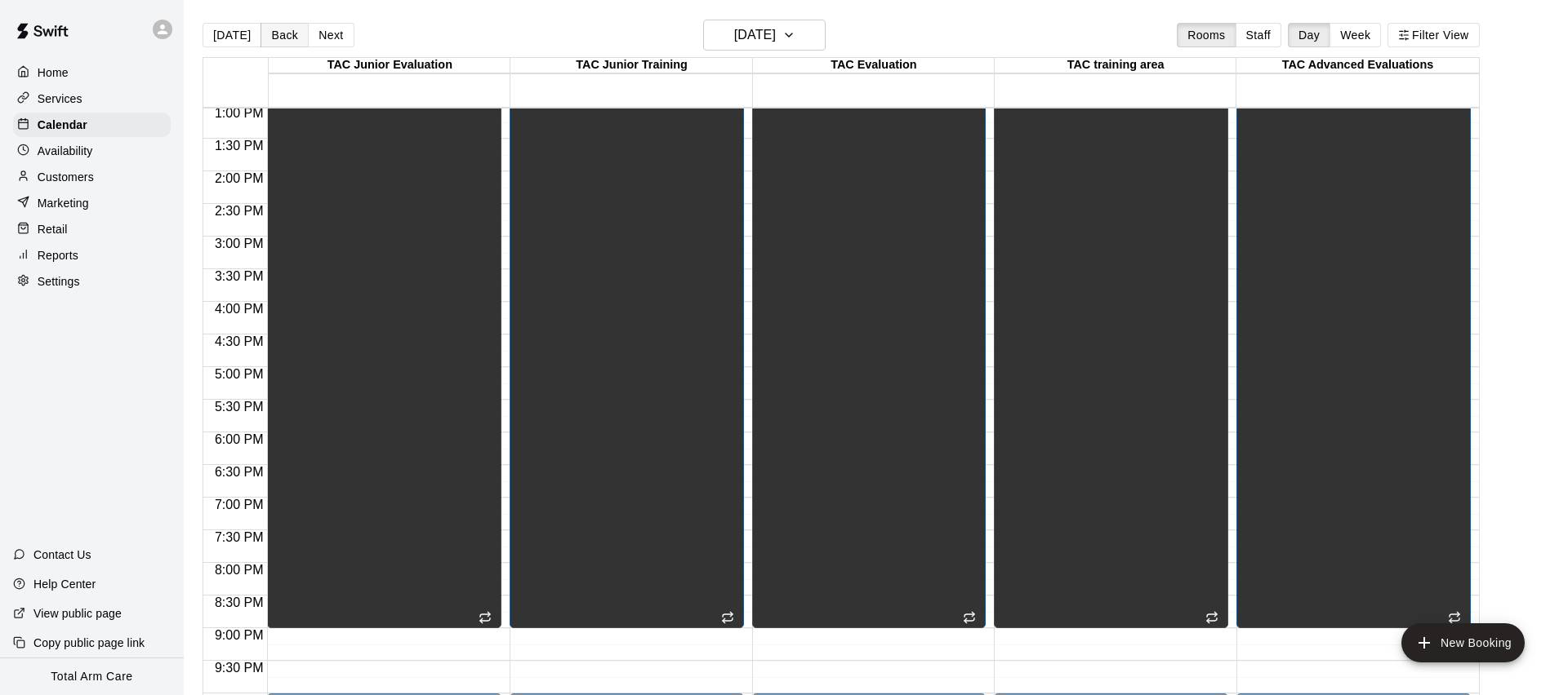
click at [282, 35] on button "Back" at bounding box center [284, 35] width 48 height 24
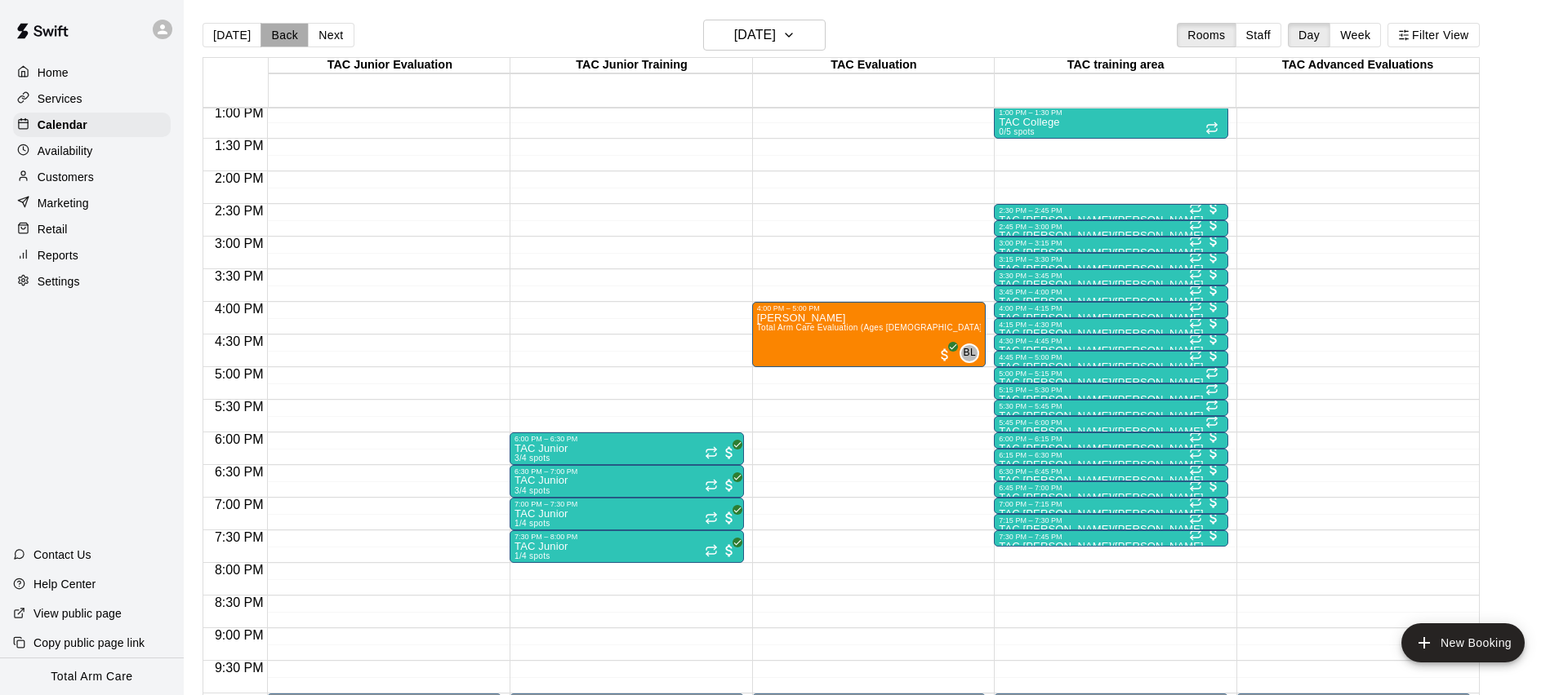
click at [282, 35] on button "Back" at bounding box center [284, 35] width 48 height 24
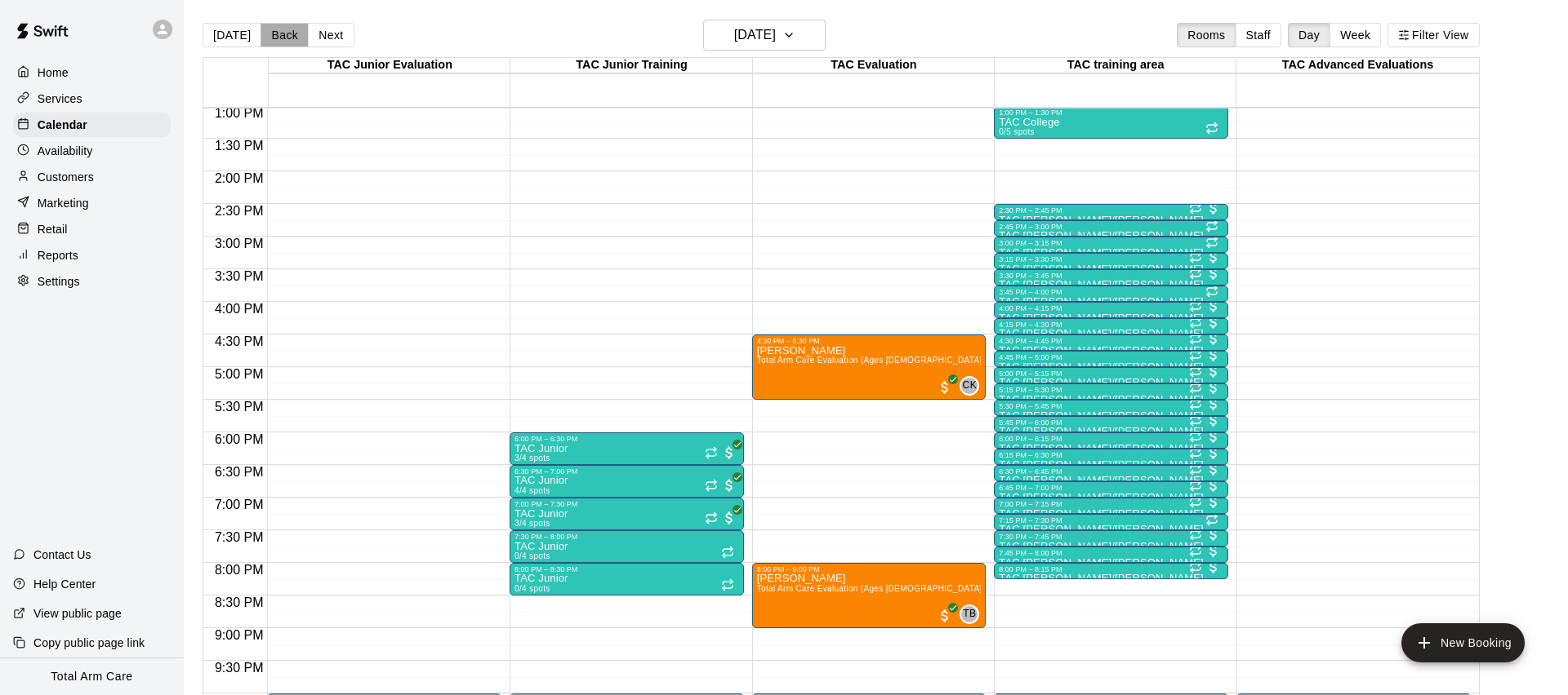
click at [282, 35] on button "Back" at bounding box center [284, 35] width 48 height 24
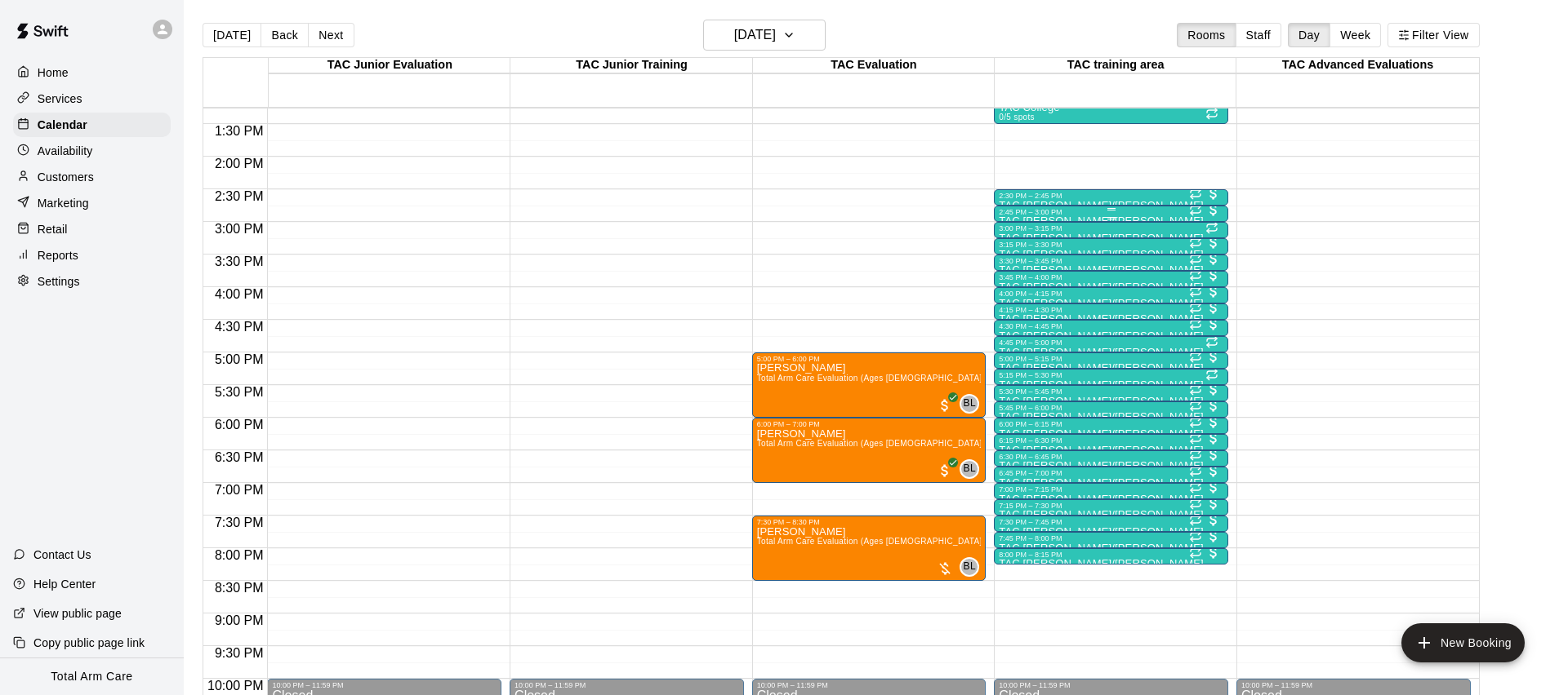
scroll to position [887, 0]
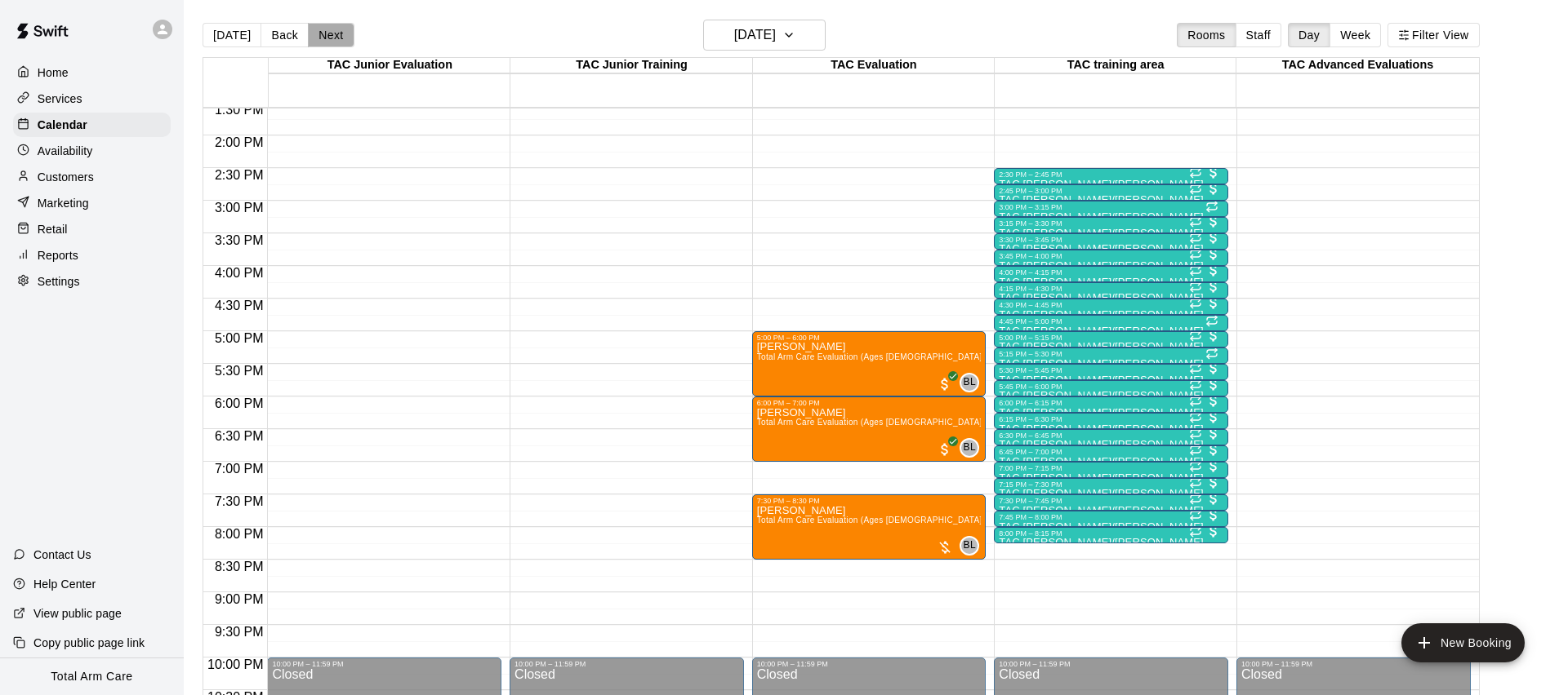
click at [328, 26] on button "Next" at bounding box center [330, 35] width 45 height 24
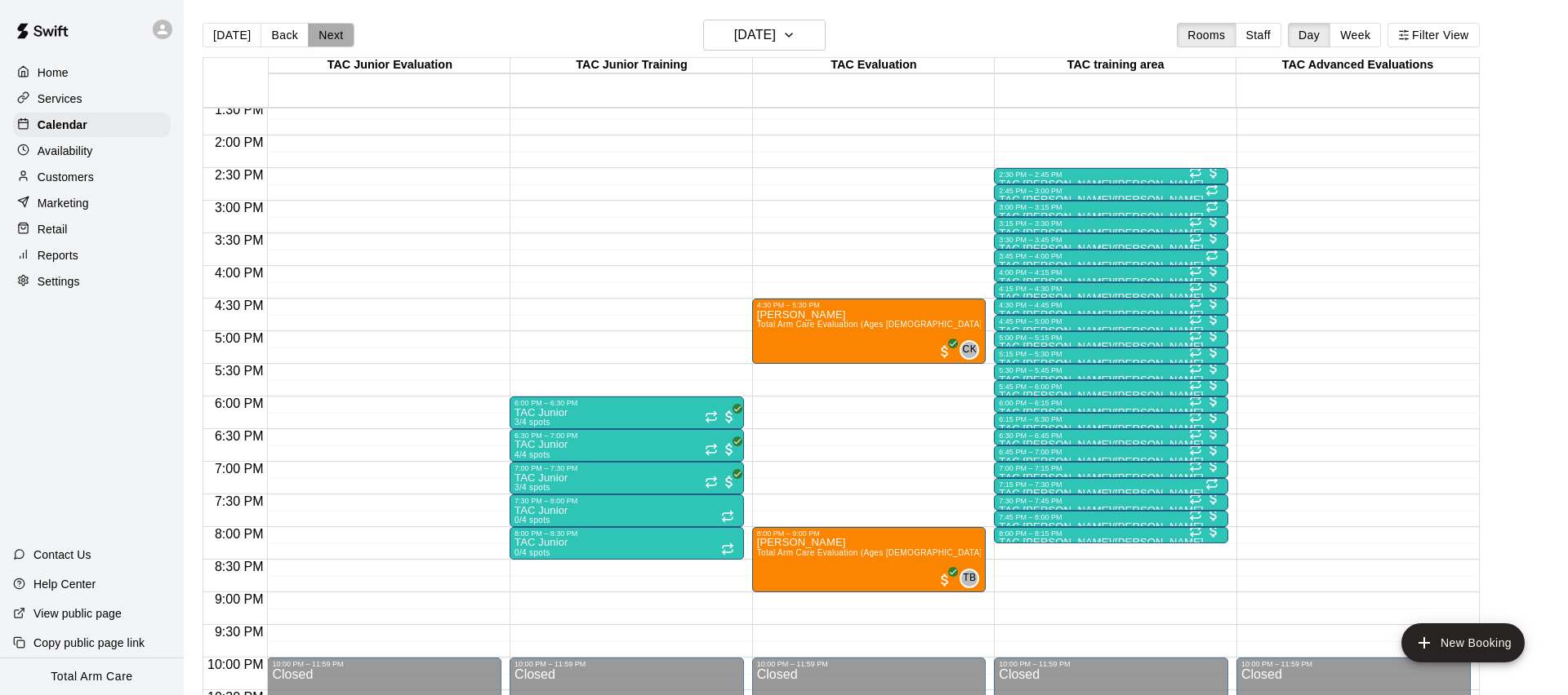
click at [328, 26] on button "Next" at bounding box center [330, 35] width 45 height 24
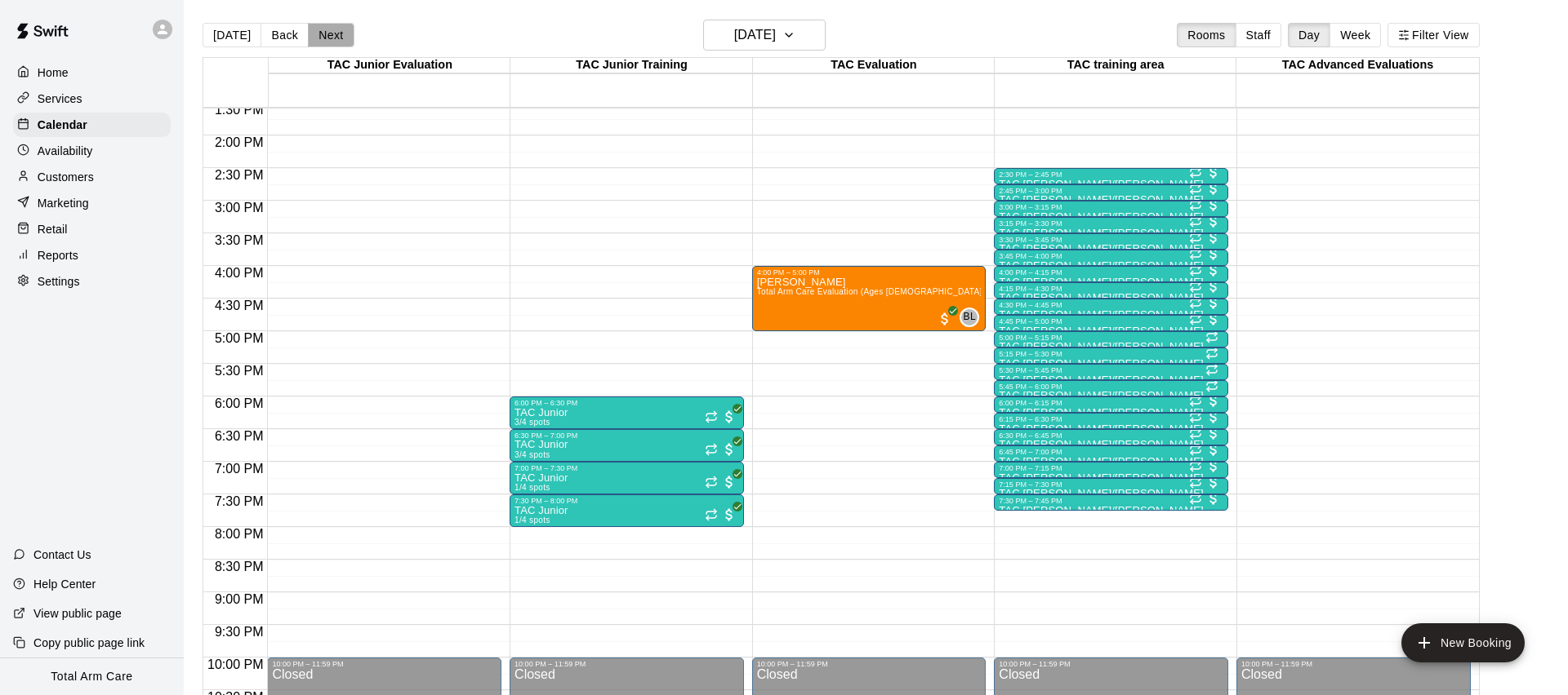
click at [328, 26] on button "Next" at bounding box center [330, 35] width 45 height 24
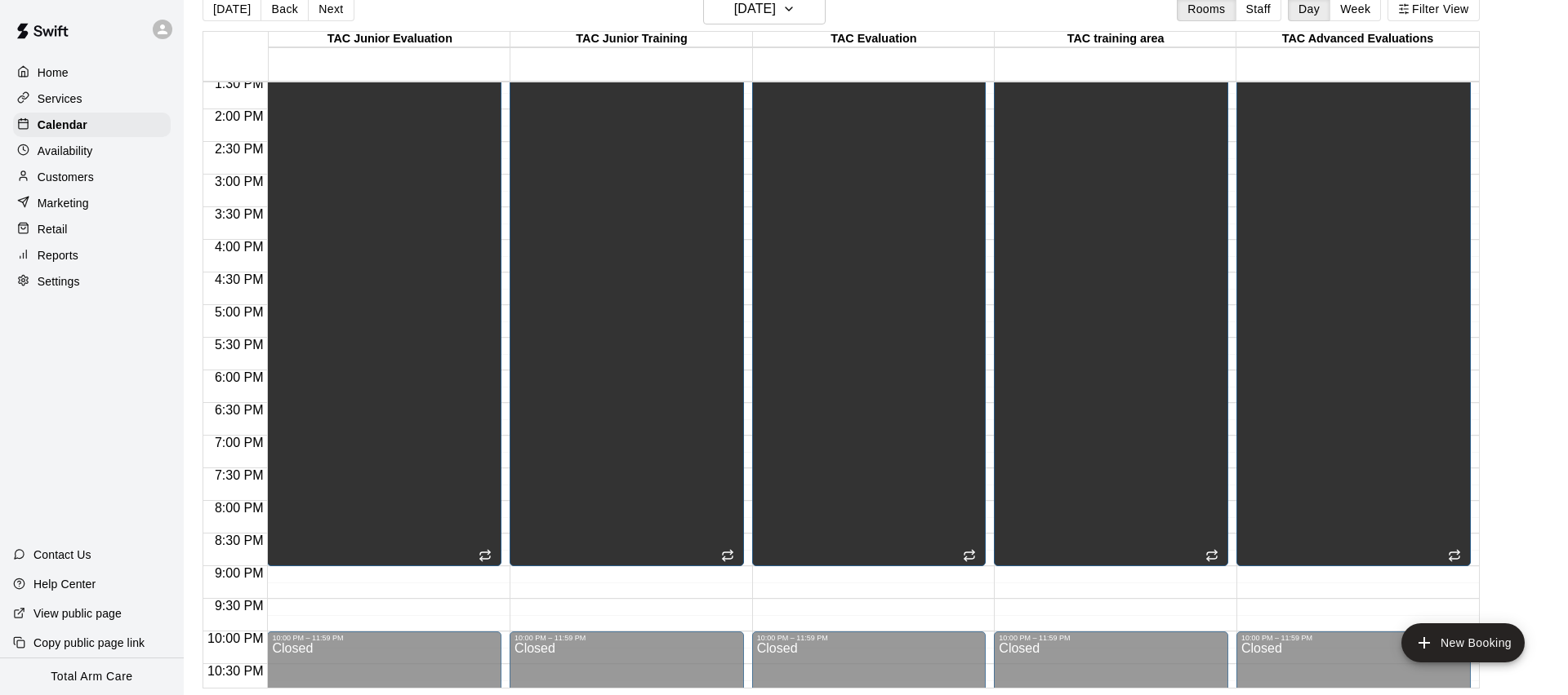
scroll to position [0, 0]
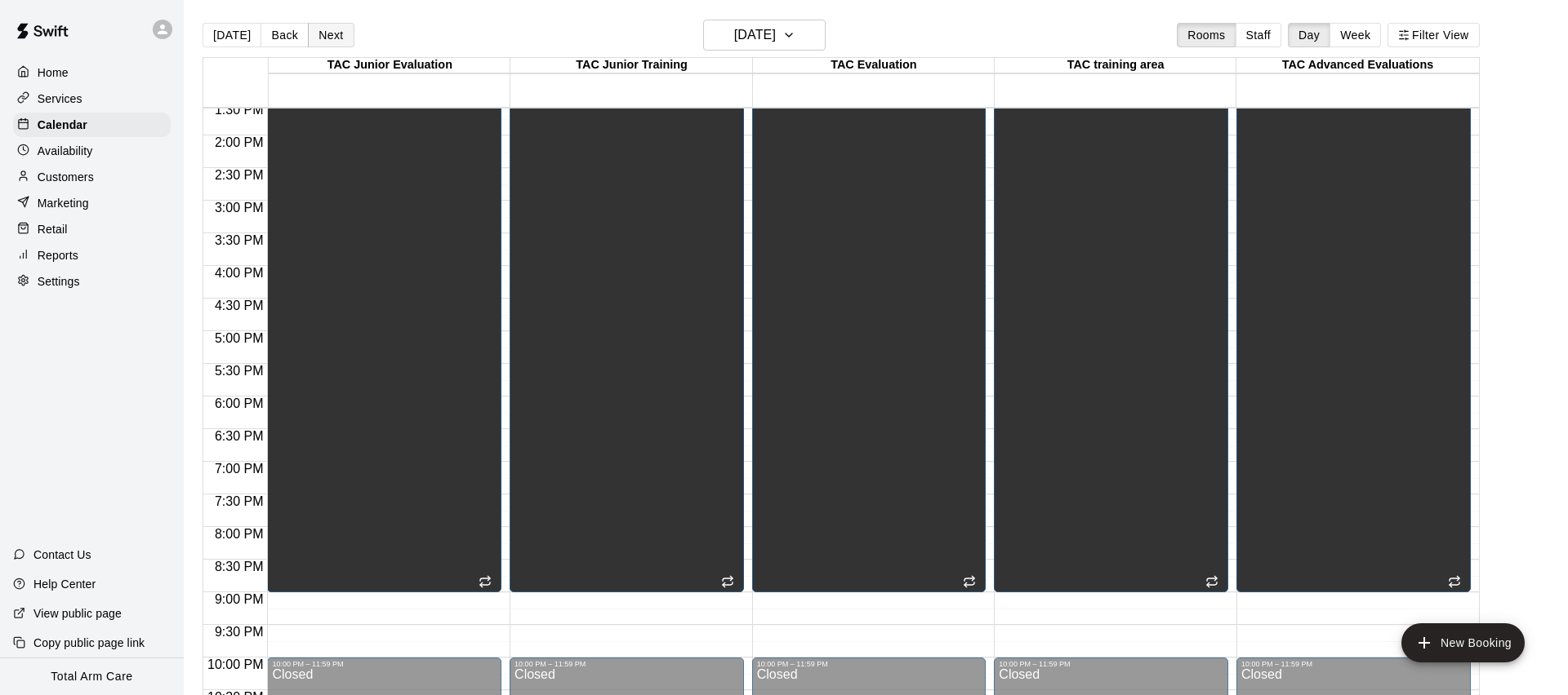
click at [324, 27] on button "Next" at bounding box center [330, 35] width 45 height 24
click at [324, 27] on button "Next" at bounding box center [330, 35] width 45 height 24
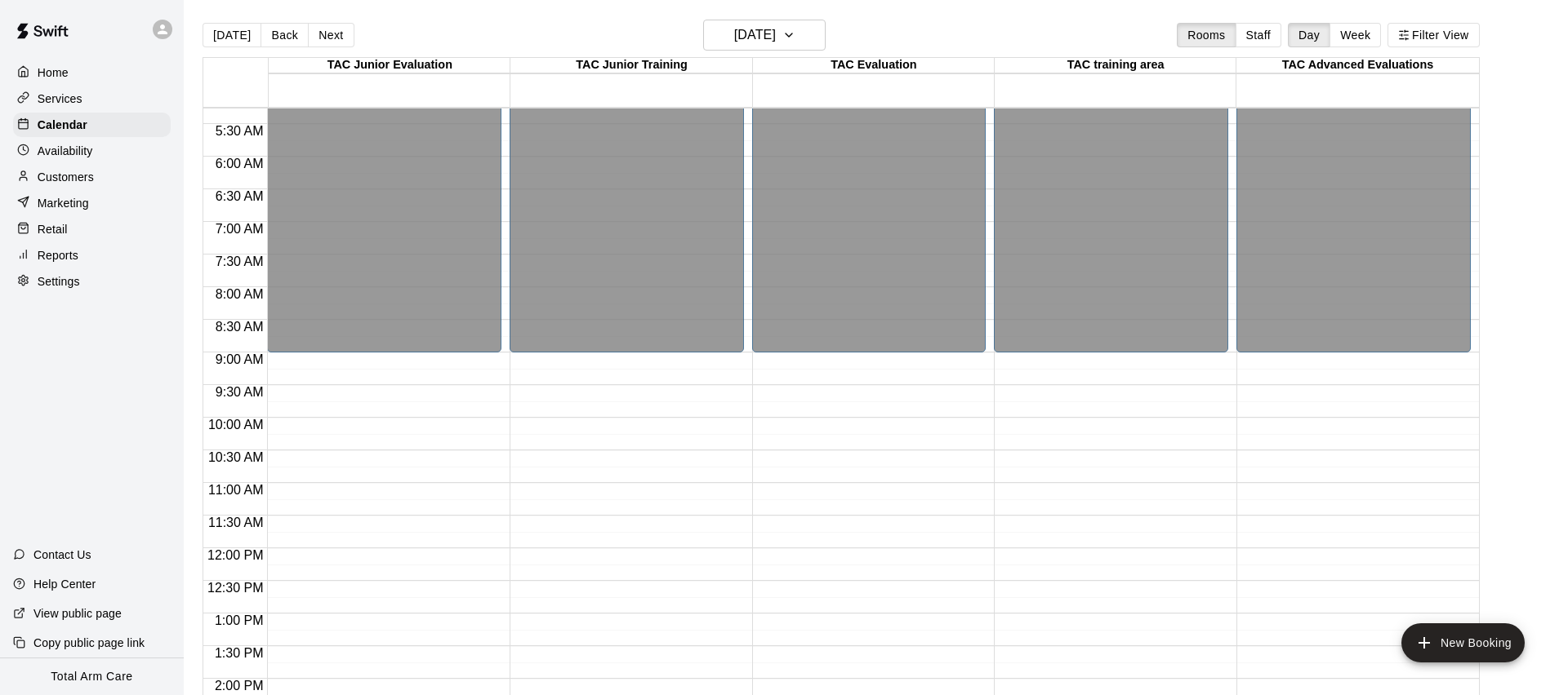
scroll to position [347, 0]
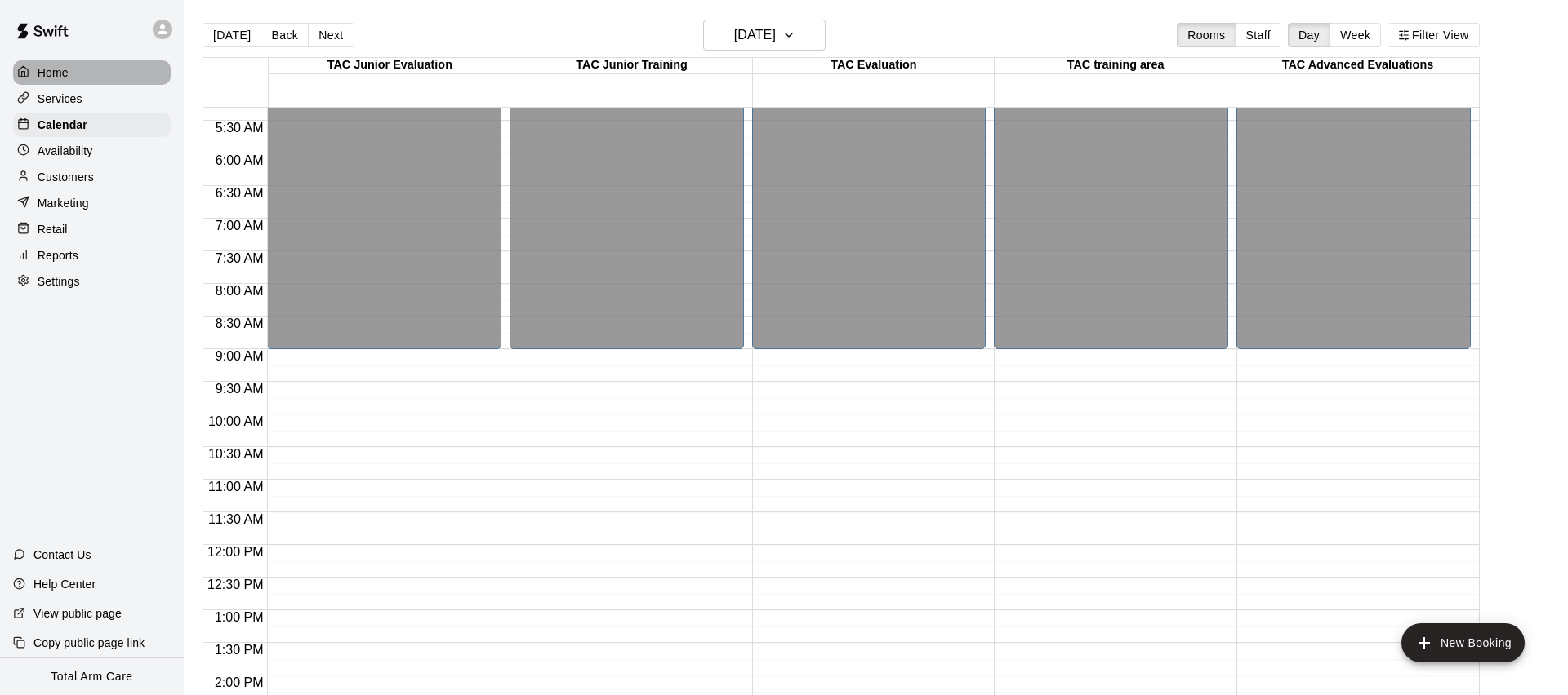
click at [53, 61] on div "Home" at bounding box center [92, 72] width 158 height 24
